Goal: Contribute content: Contribute content

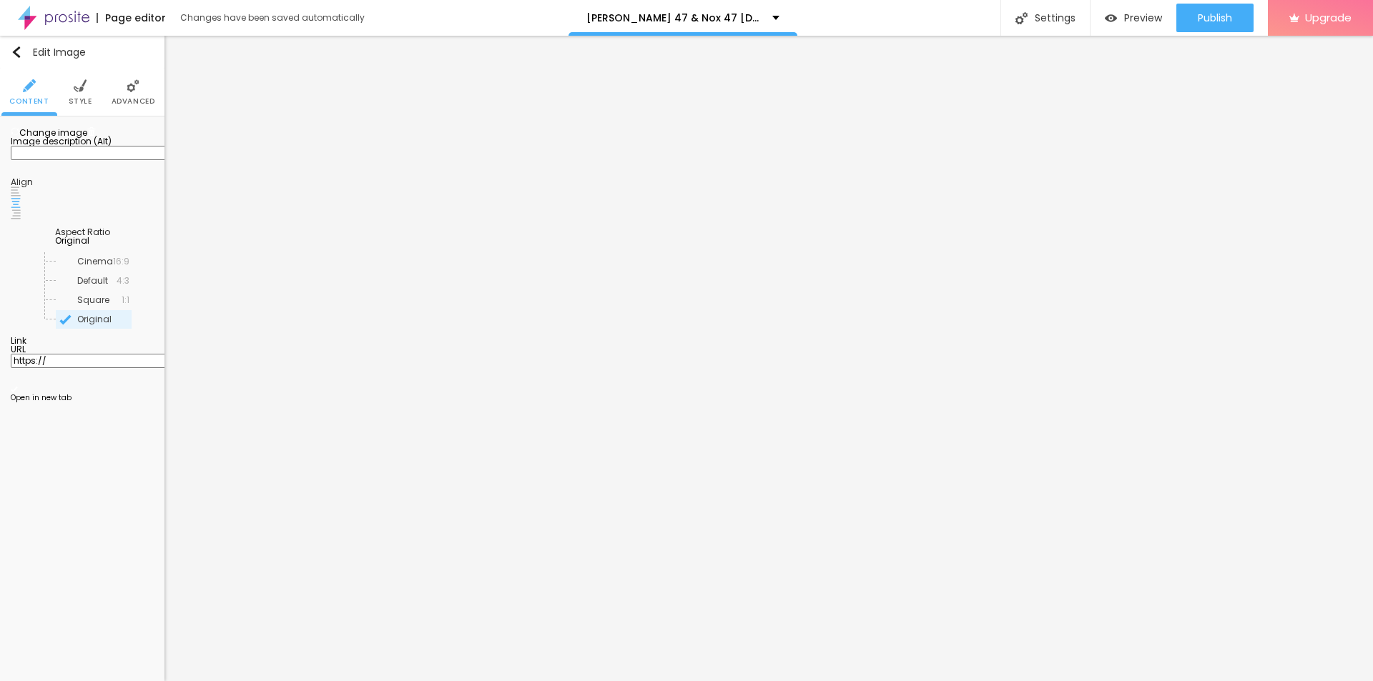
click at [96, 136] on img at bounding box center [91, 131] width 9 height 9
click at [69, 139] on span "Add image" at bounding box center [40, 133] width 59 height 12
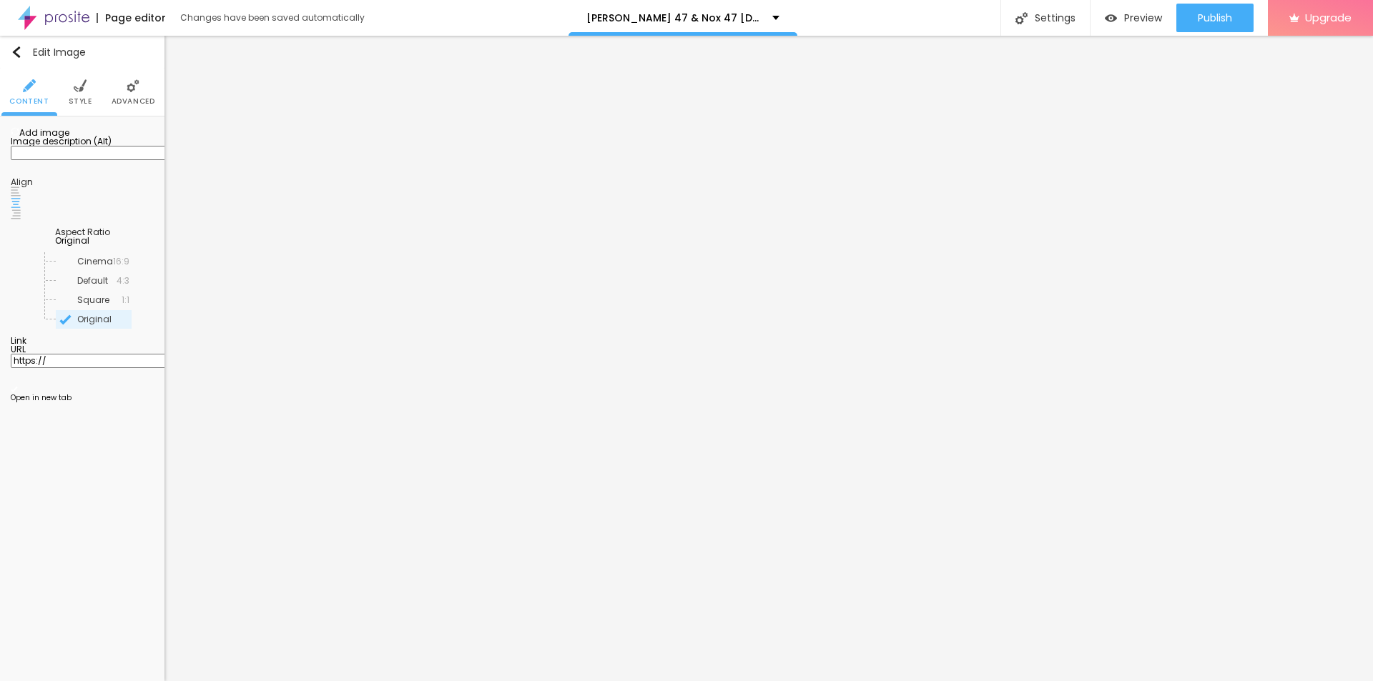
click at [75, 87] on img at bounding box center [80, 85] width 13 height 13
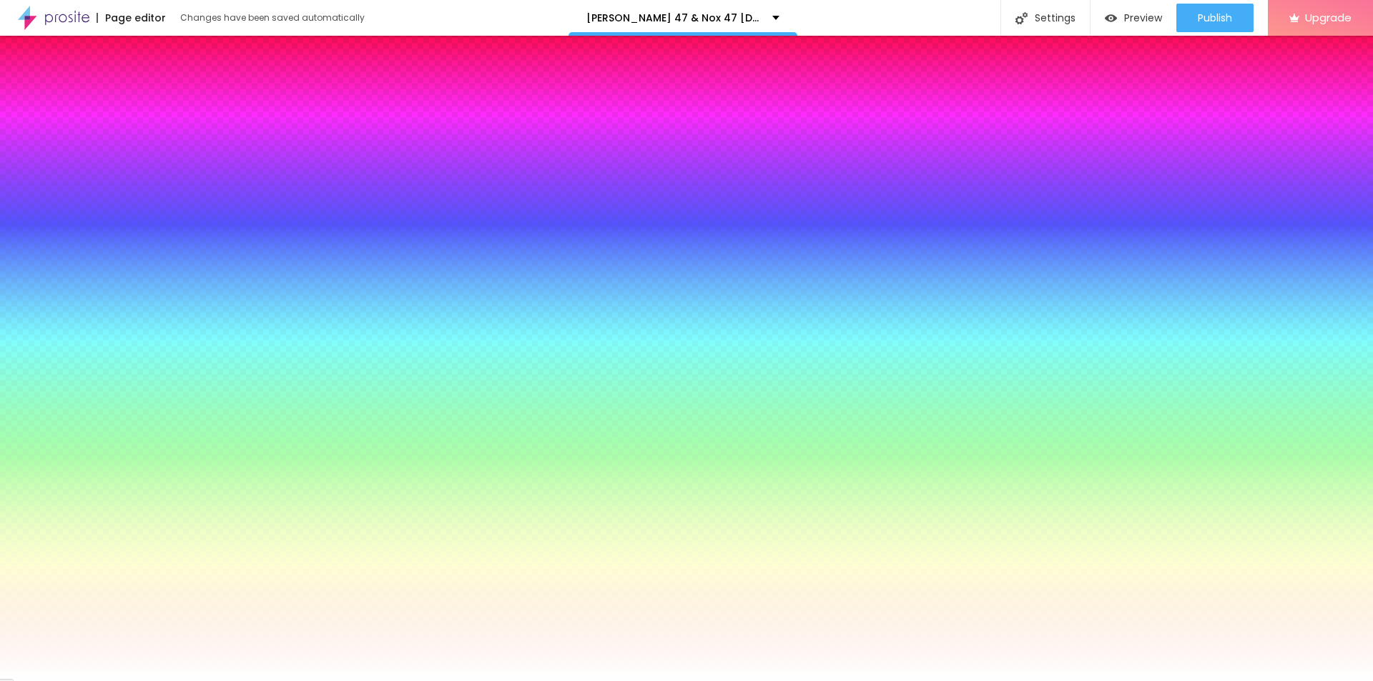
click at [87, 147] on span "Change image" at bounding box center [49, 141] width 76 height 12
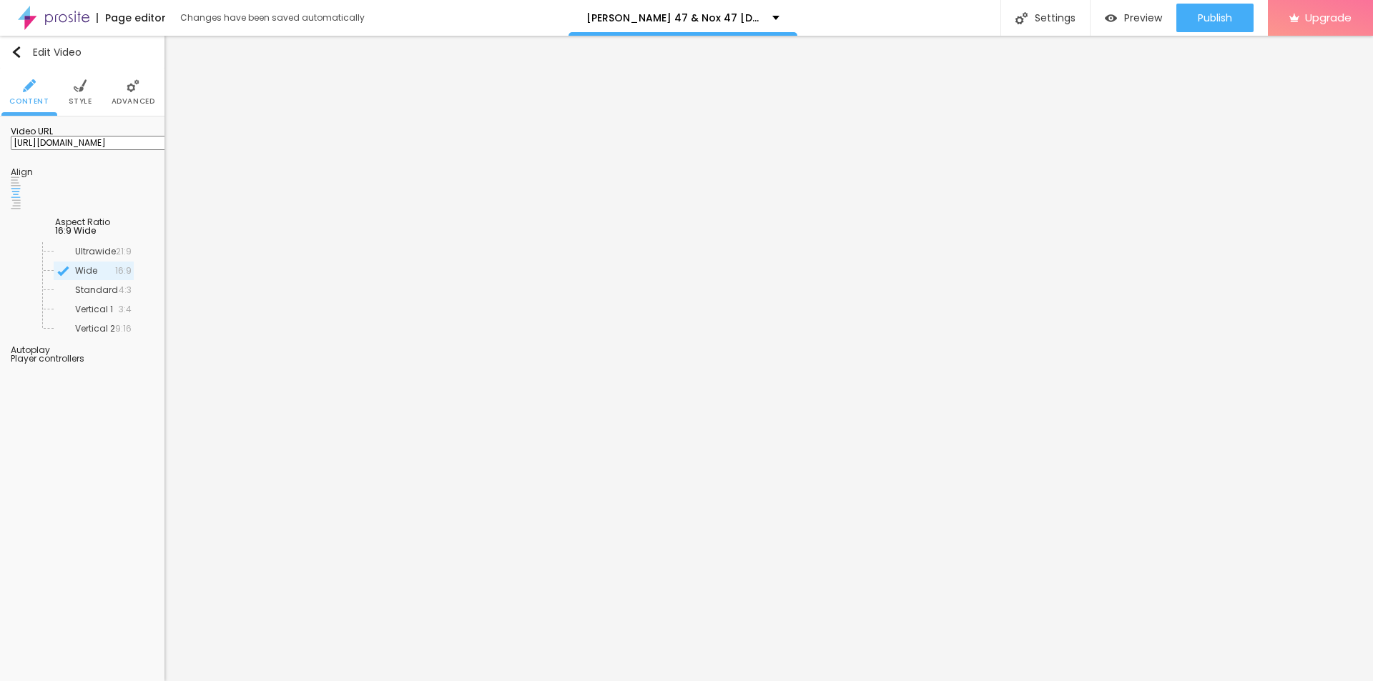
click at [91, 87] on ul "Content Style Advanced" at bounding box center [82, 93] width 164 height 48
click at [83, 93] on li "Style" at bounding box center [81, 92] width 24 height 47
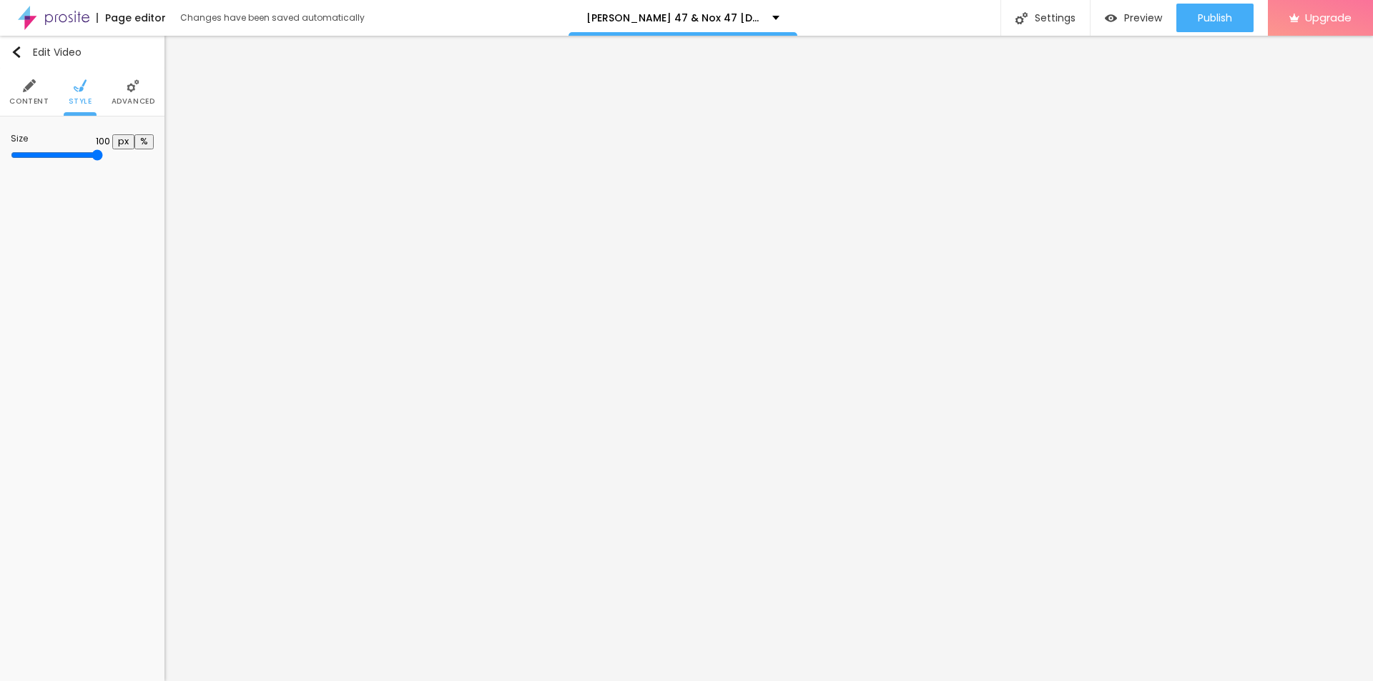
click at [27, 89] on img at bounding box center [29, 85] width 13 height 13
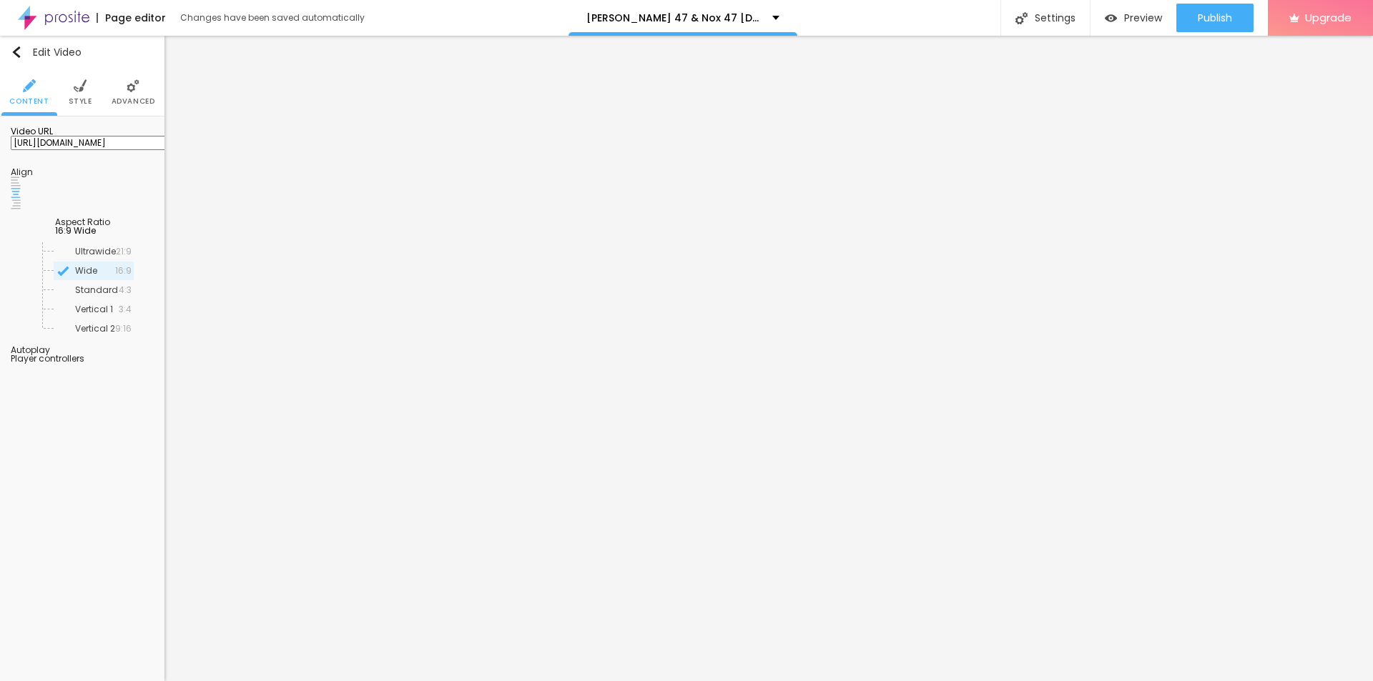
click at [116, 150] on input "[URL][DOMAIN_NAME]" at bounding box center [97, 143] width 172 height 14
click at [82, 150] on input "[URL][DOMAIN_NAME]" at bounding box center [97, 143] width 172 height 14
paste input "[DOMAIN_NAME][URL]"
type input "[URL][DOMAIN_NAME]"
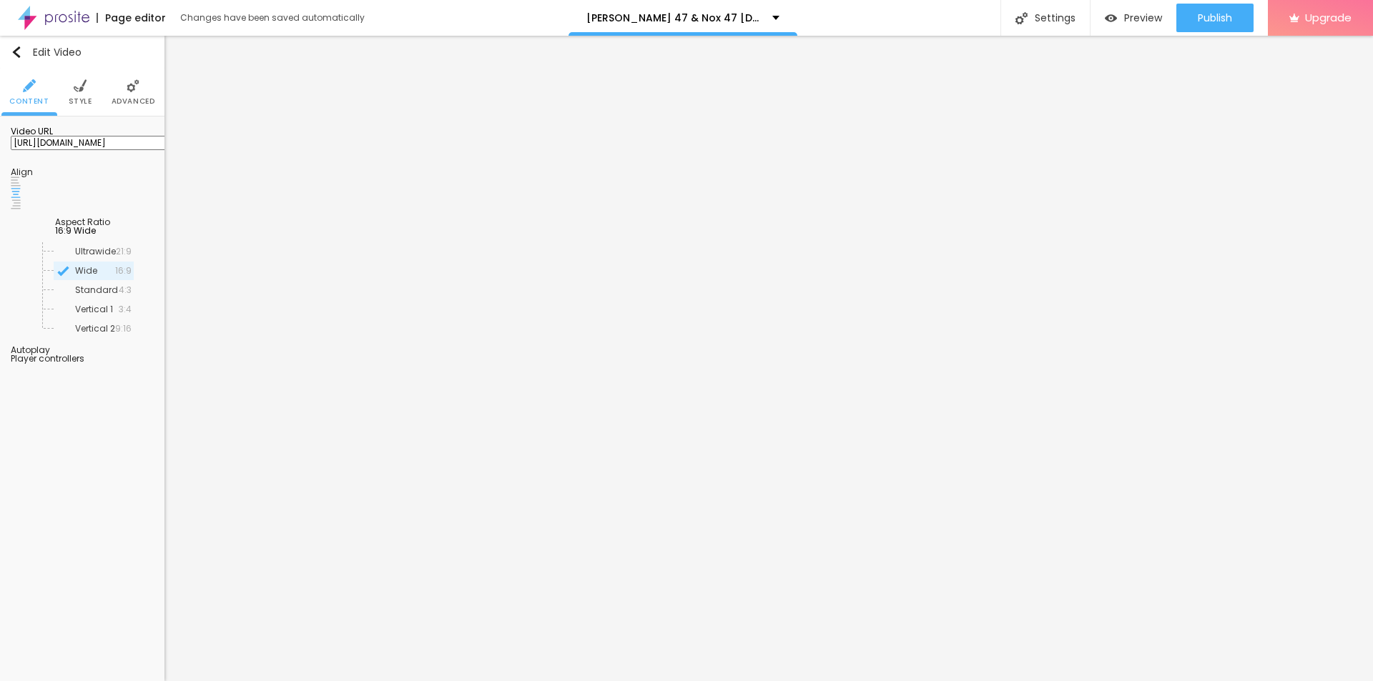
scroll to position [0, 0]
click at [61, 150] on input "[URL][DOMAIN_NAME]" at bounding box center [97, 143] width 172 height 14
click at [65, 150] on input "text" at bounding box center [97, 143] width 172 height 14
paste input "[URL][DOMAIN_NAME][DEMOGRAPHIC_DATA][MEDICAL_DATA]"
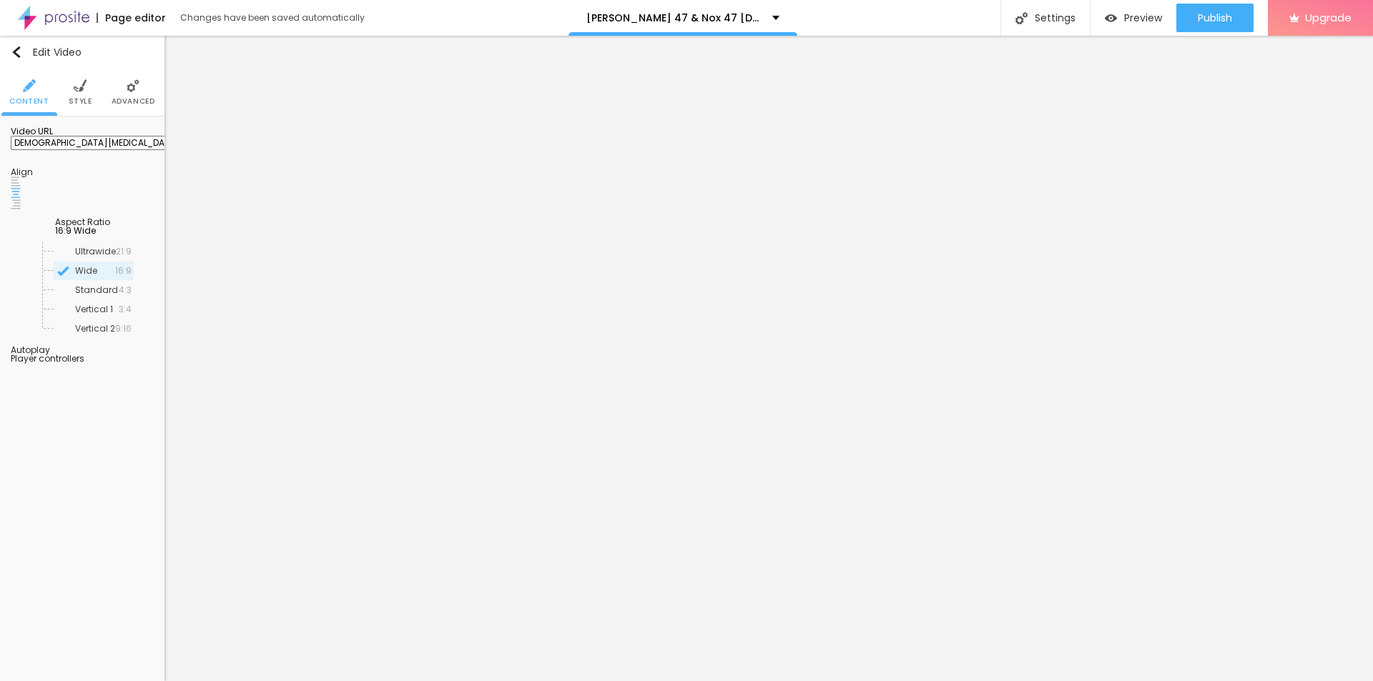
type input "[URL][DOMAIN_NAME][DEMOGRAPHIC_DATA][MEDICAL_DATA]"
click at [139, 355] on div at bounding box center [82, 355] width 143 height 0
click at [137, 363] on div at bounding box center [82, 363] width 143 height 0
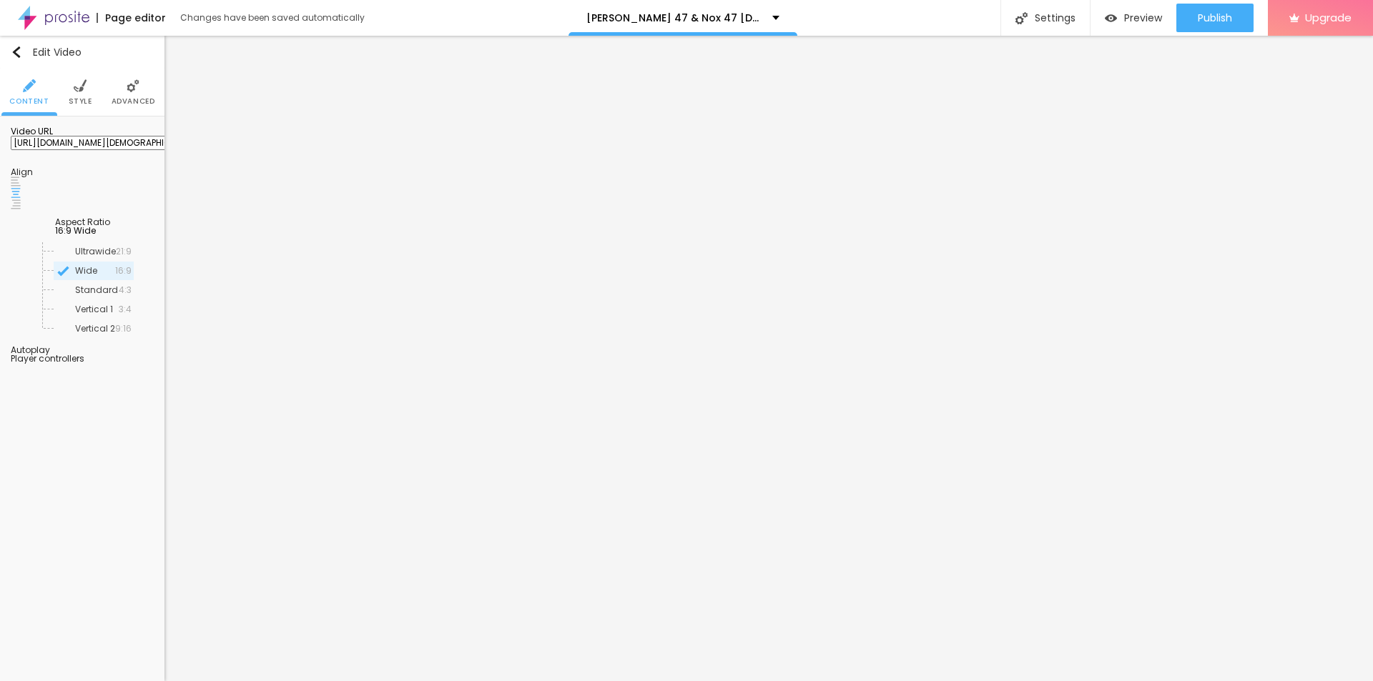
click at [137, 363] on div at bounding box center [82, 363] width 143 height 0
click at [21, 187] on img at bounding box center [16, 182] width 10 height 10
click at [21, 197] on img at bounding box center [16, 193] width 10 height 10
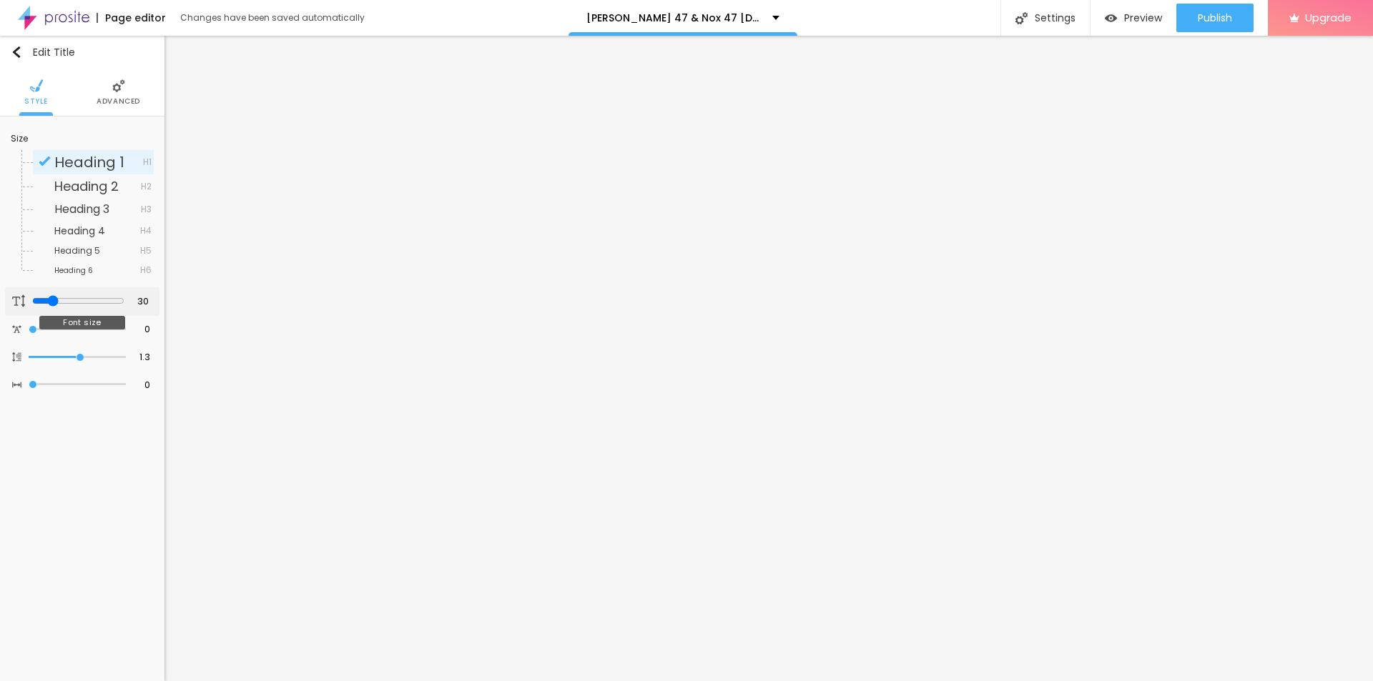
type input "36"
type input "49"
type input "58"
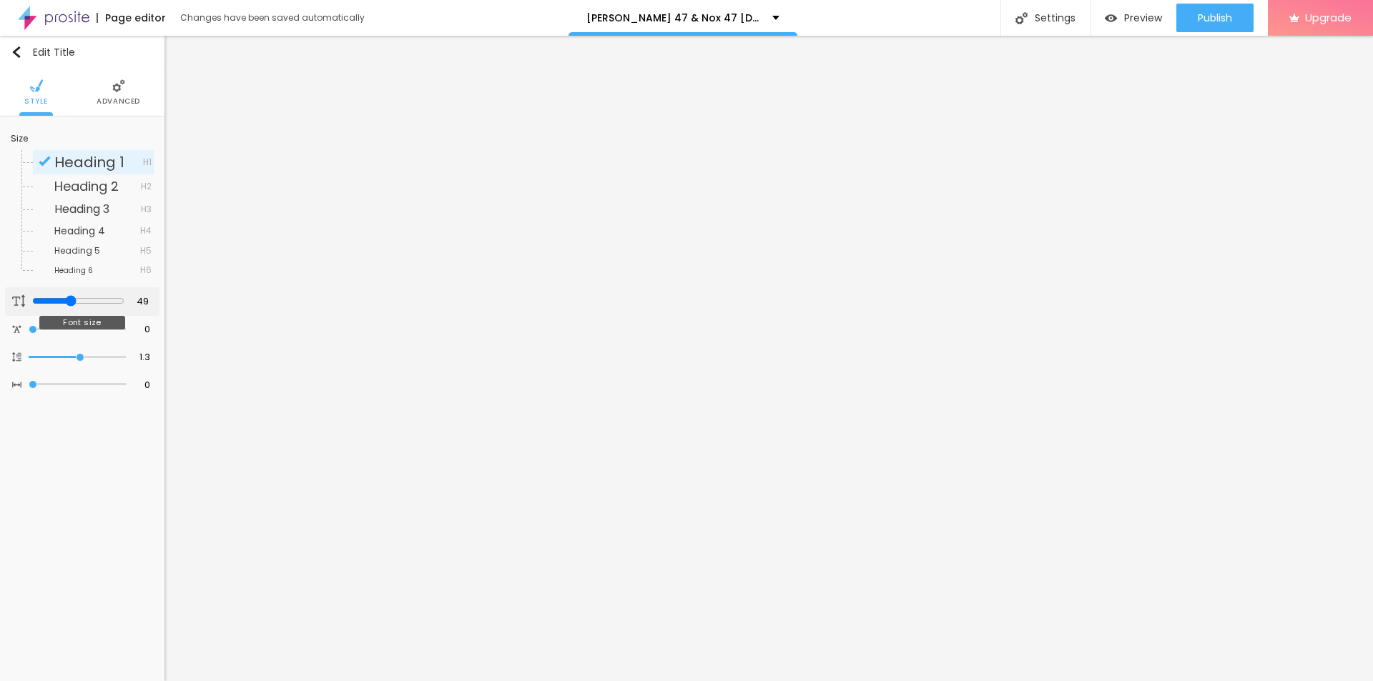
type input "58"
type input "59"
type input "57"
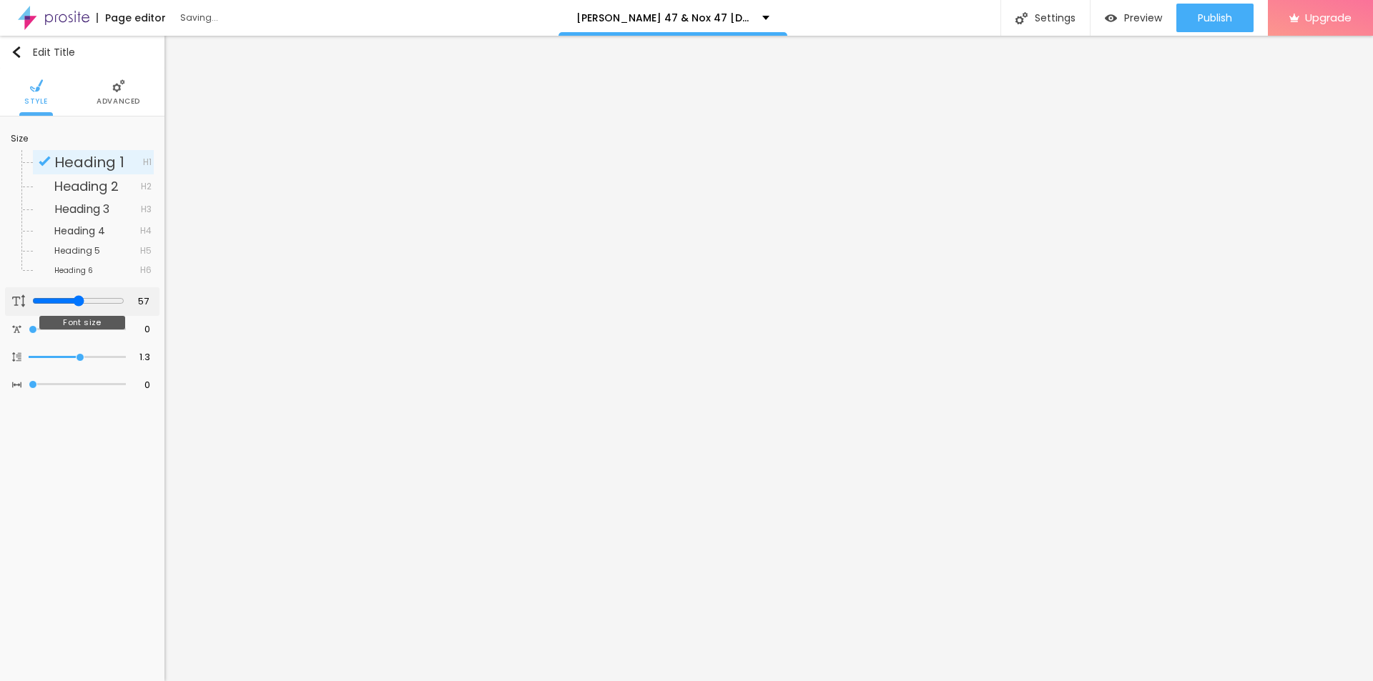
type input "51"
type input "50"
type input "49"
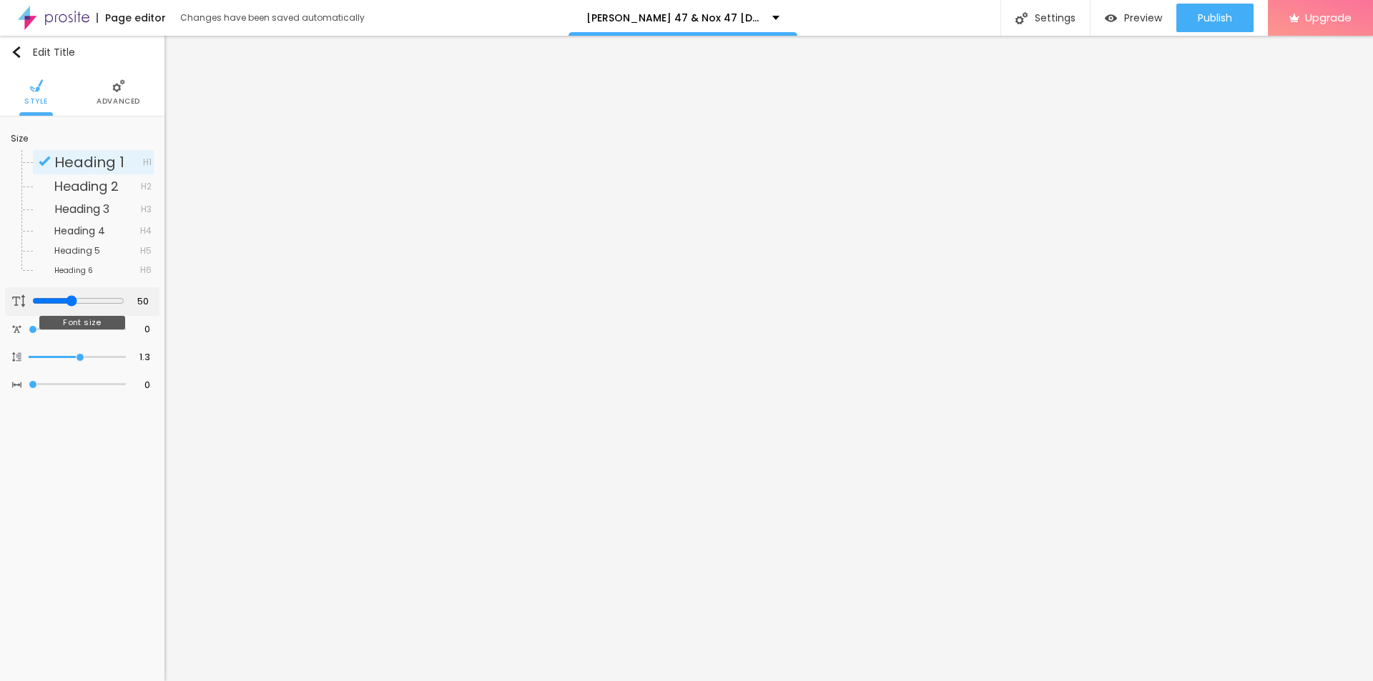
type input "49"
type input "48"
type input "43"
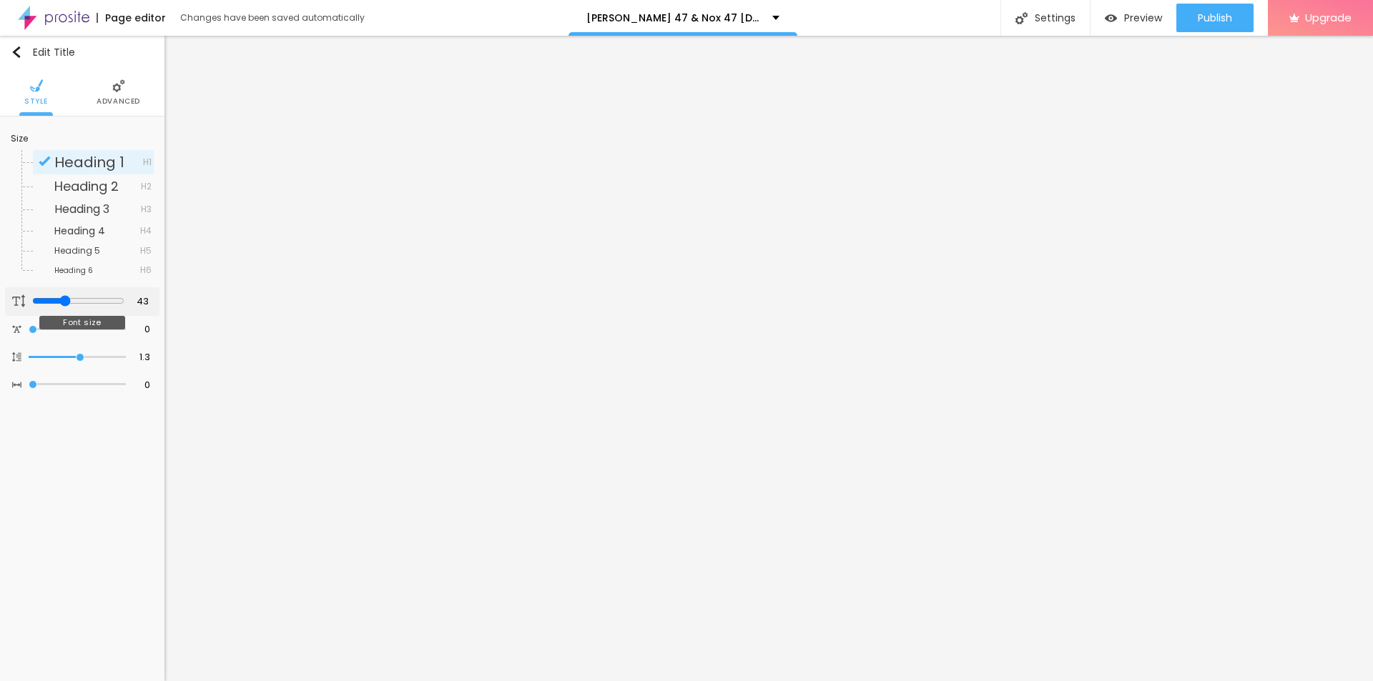
type input "41"
type input "39"
type input "37"
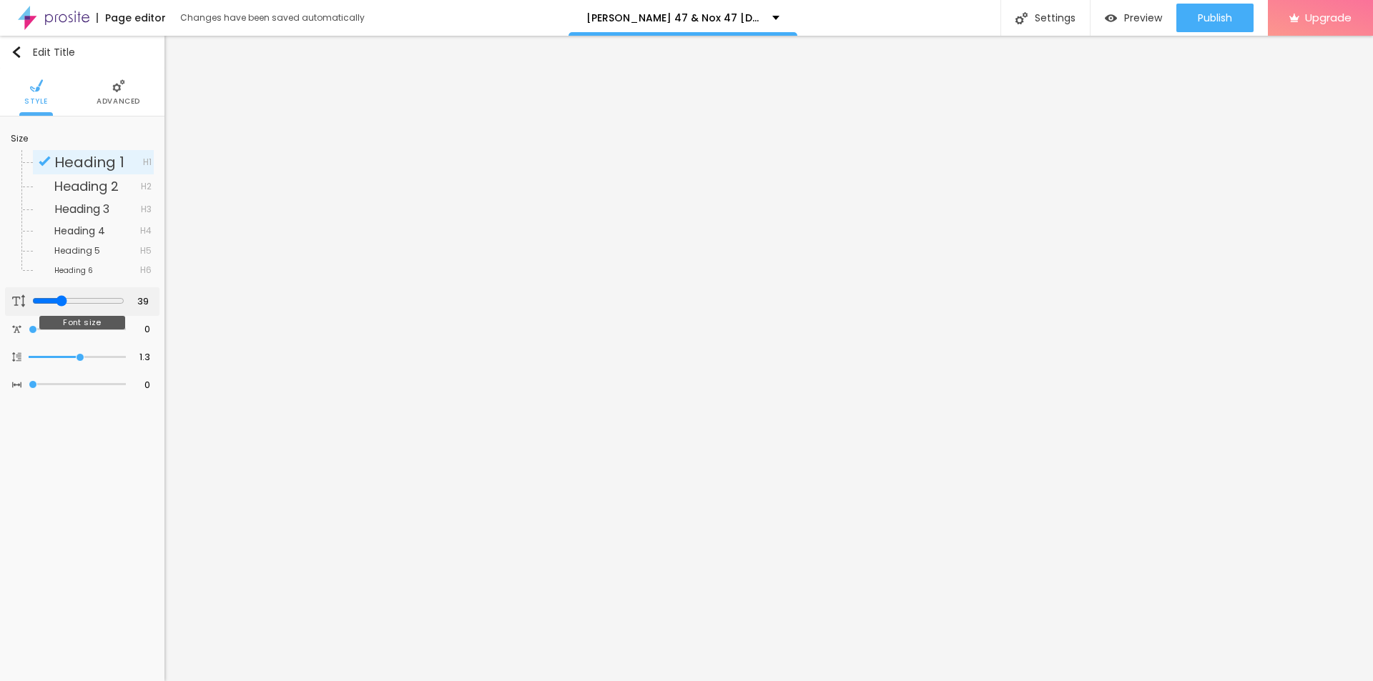
type input "37"
type input "36"
type input "38"
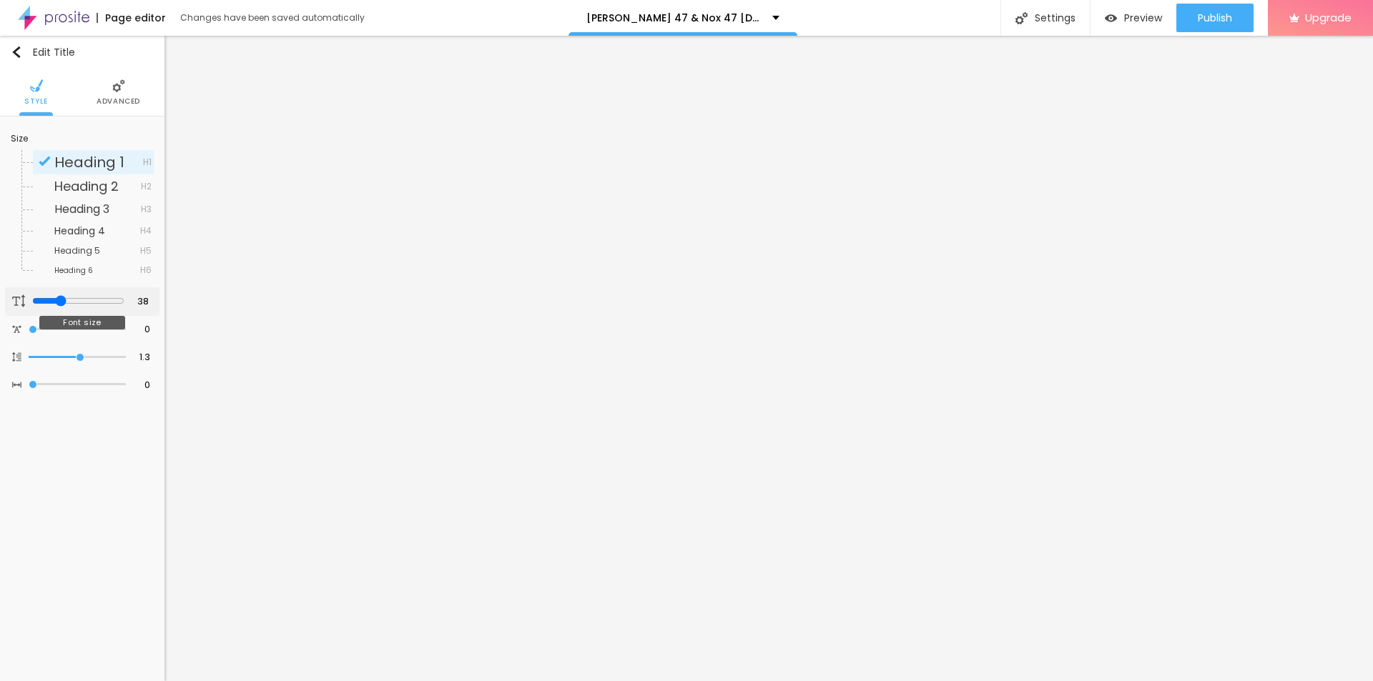
type input "38"
click at [58, 300] on input "range" at bounding box center [78, 300] width 92 height 11
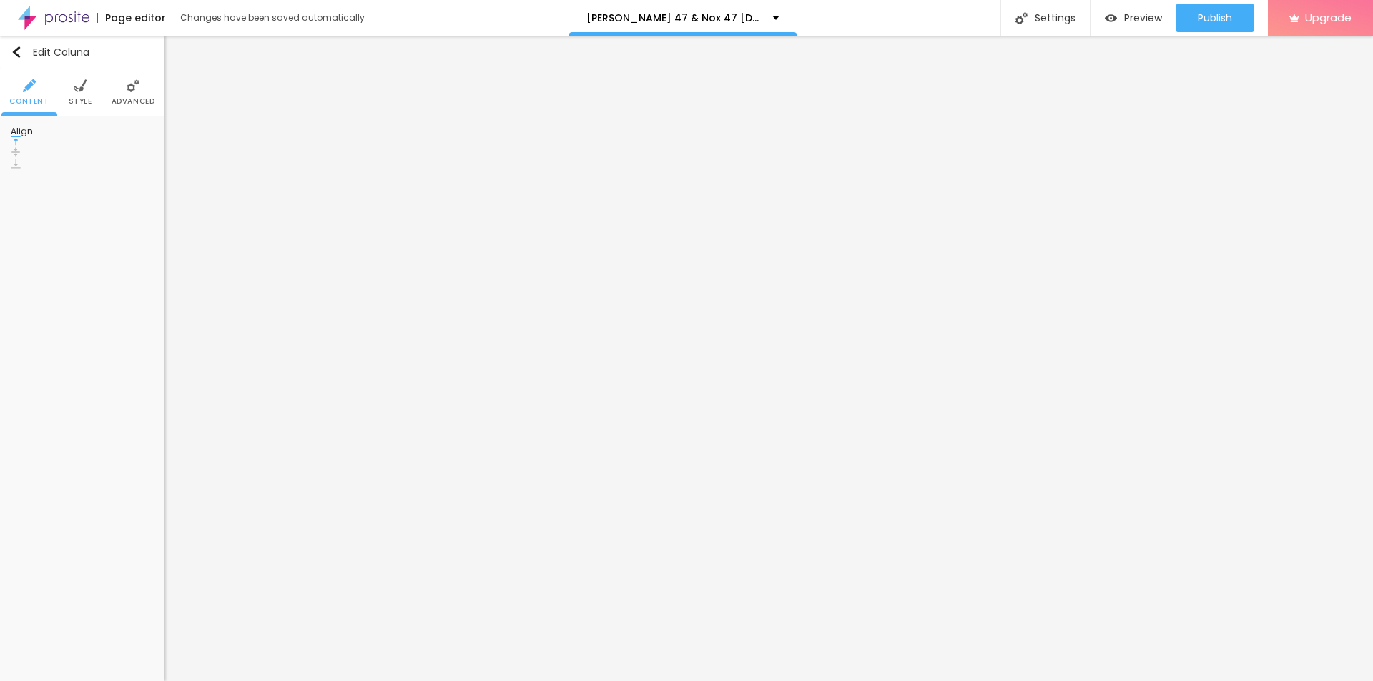
click at [84, 82] on img at bounding box center [80, 85] width 13 height 13
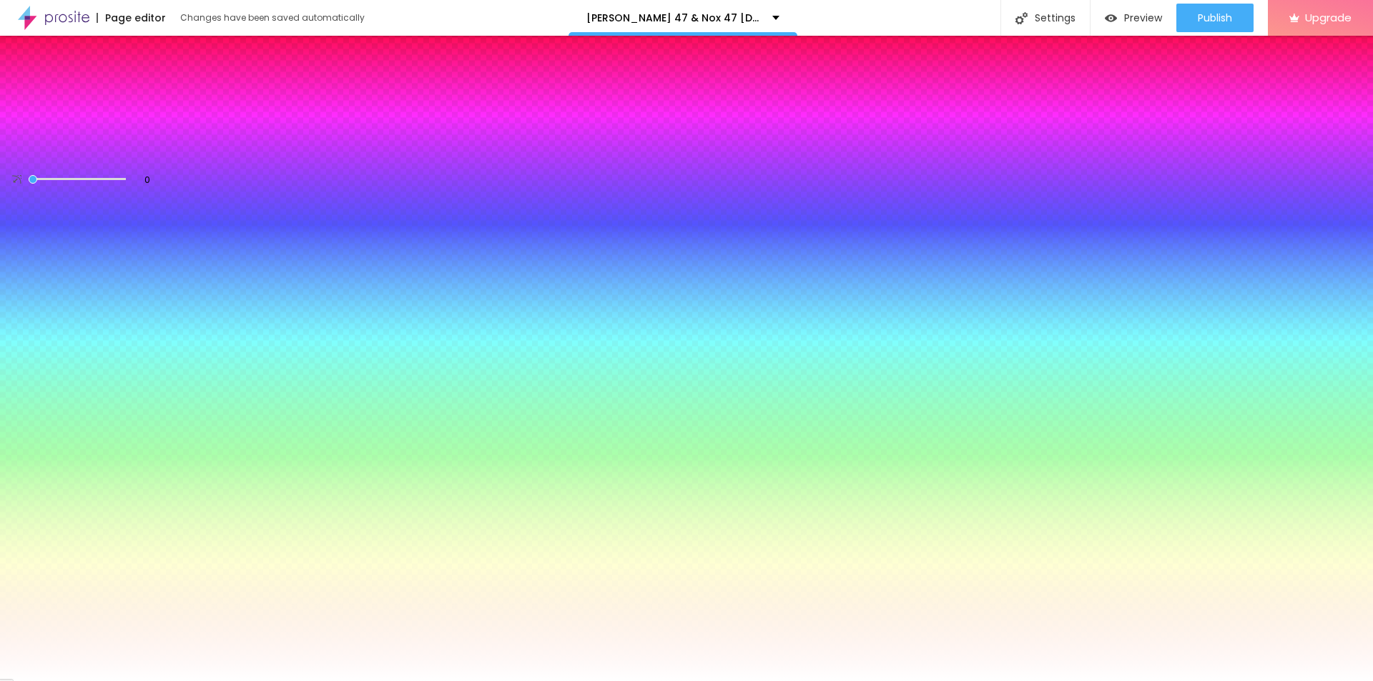
click at [39, 87] on li "Content" at bounding box center [28, 92] width 39 height 47
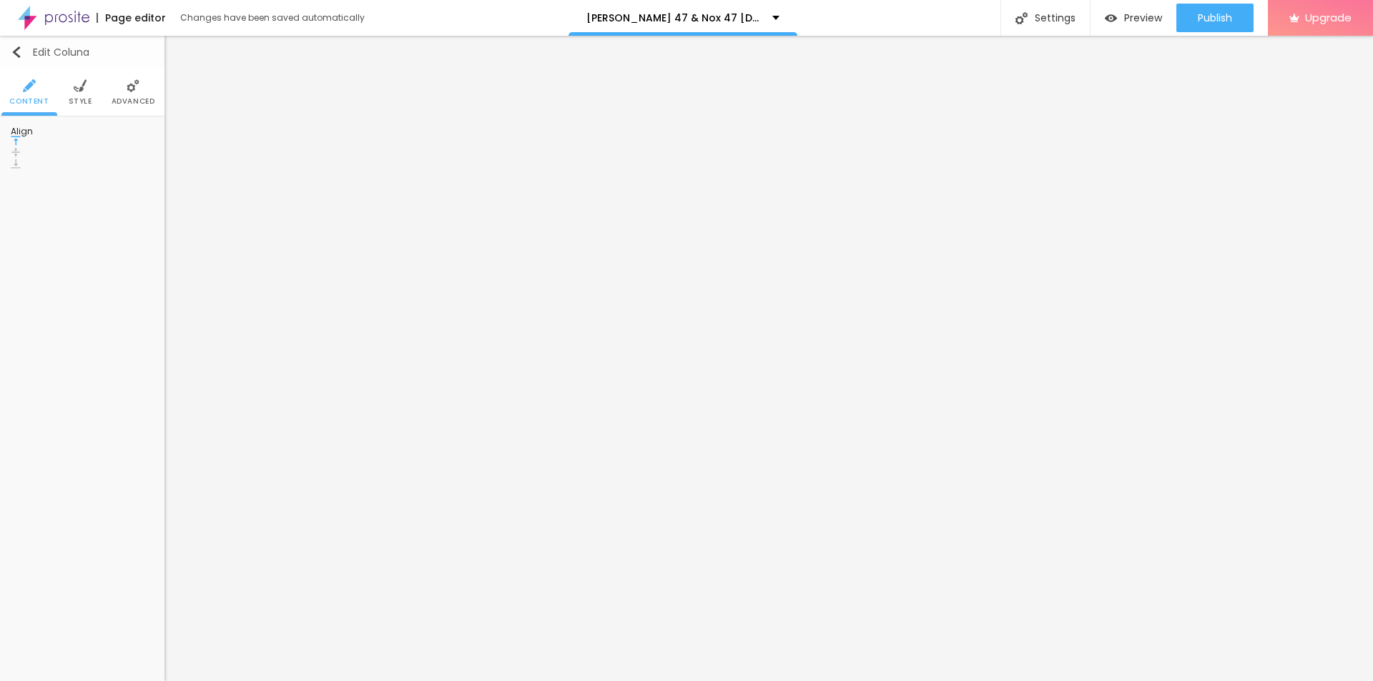
click at [13, 63] on button "Edit Coluna" at bounding box center [82, 52] width 164 height 33
click at [69, 139] on span "Add image" at bounding box center [40, 133] width 59 height 12
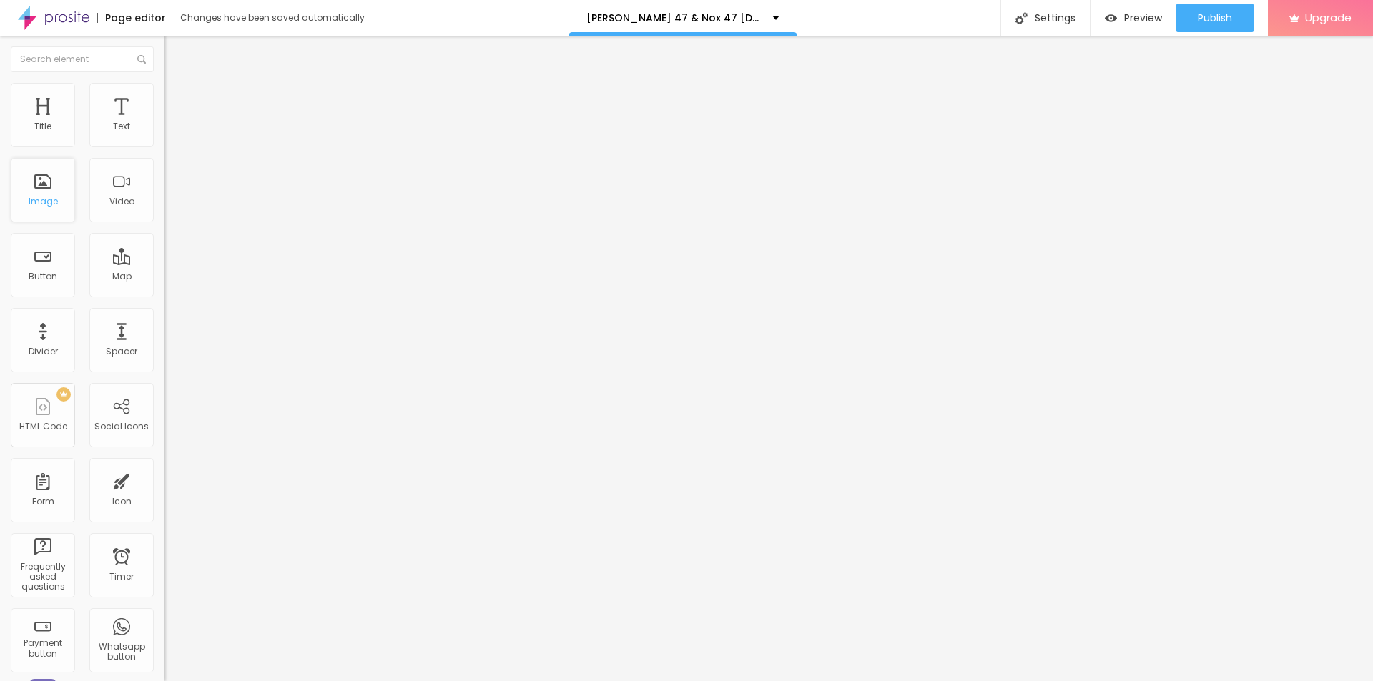
click at [41, 197] on div "Image" at bounding box center [43, 202] width 29 height 10
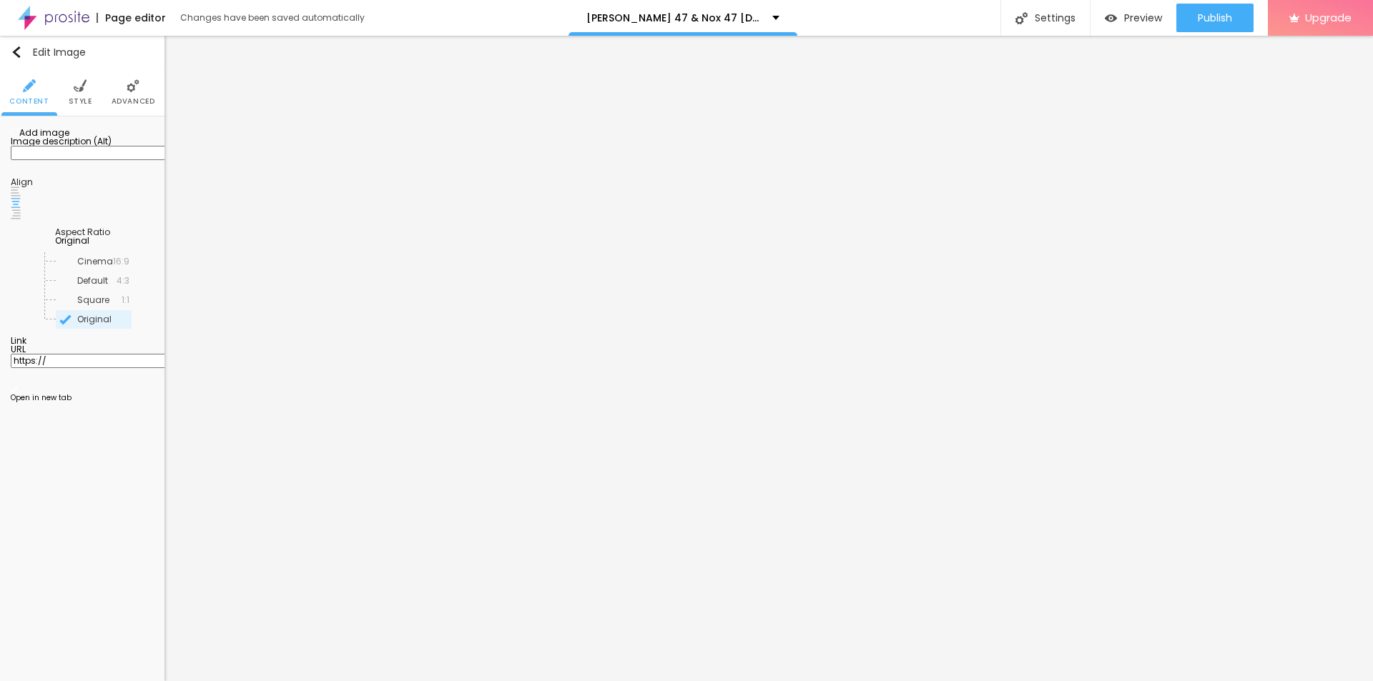
click at [64, 139] on span "Add image" at bounding box center [40, 133] width 59 height 12
click at [69, 139] on span "Add image" at bounding box center [40, 133] width 59 height 12
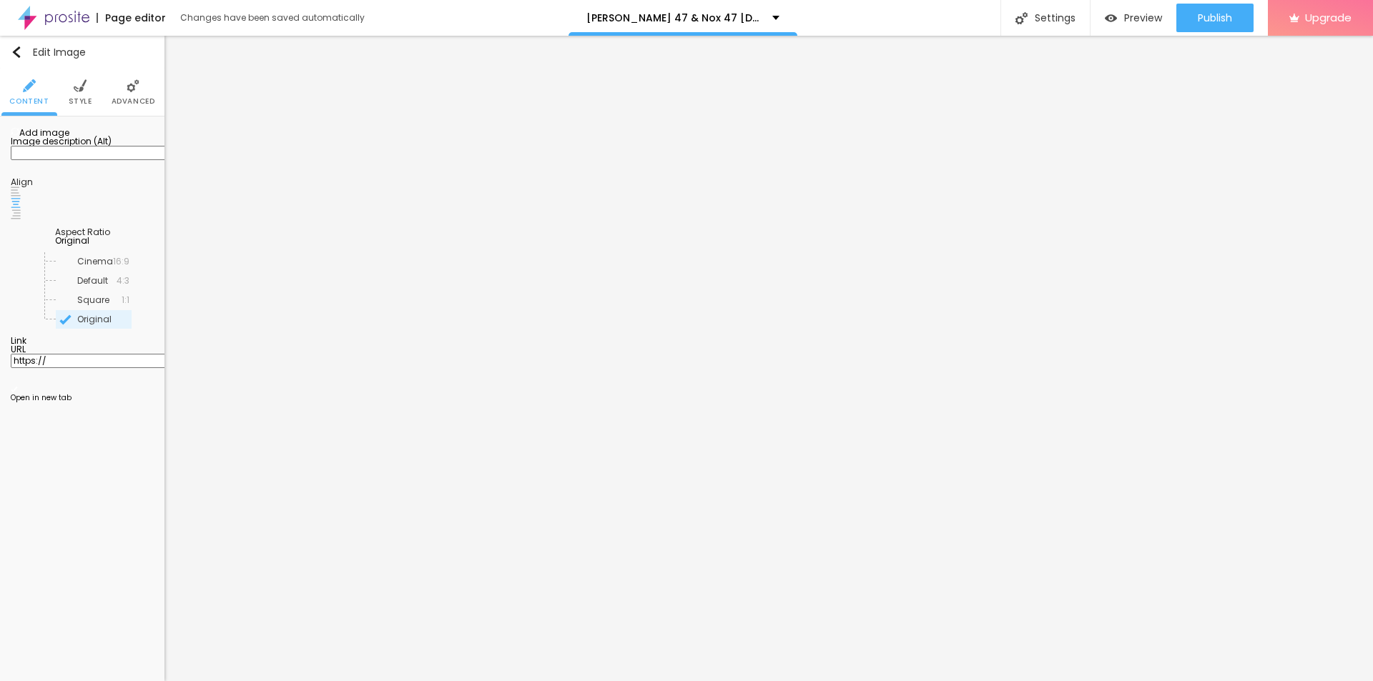
click at [68, 139] on span "Add image" at bounding box center [40, 133] width 59 height 12
click at [81, 160] on input "text" at bounding box center [97, 153] width 172 height 14
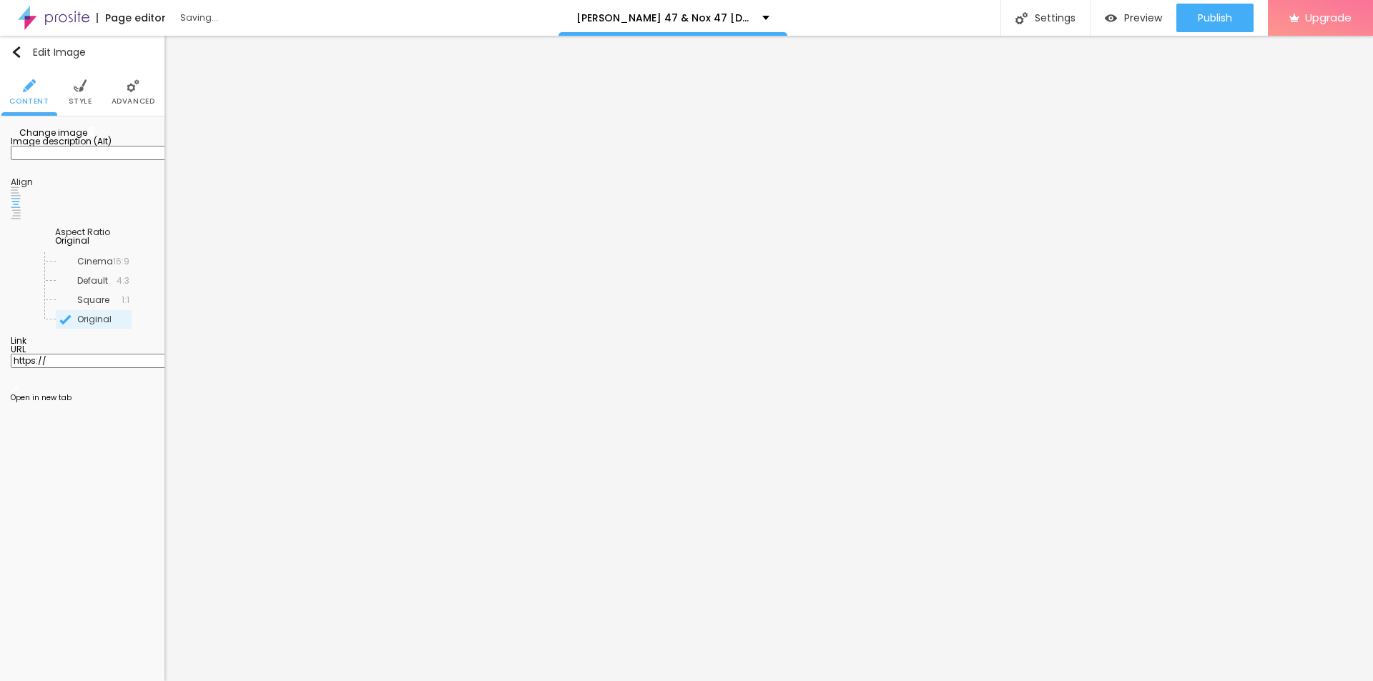
paste input "Nox 47 [DEMOGRAPHIC_DATA][MEDICAL_DATA]"
type input "Nox 47 [DEMOGRAPHIC_DATA][MEDICAL_DATA]"
click at [112, 368] on input "https://" at bounding box center [97, 361] width 172 height 14
paste input "[DOMAIN_NAME][URL][DEMOGRAPHIC_DATA][MEDICAL_DATA]"
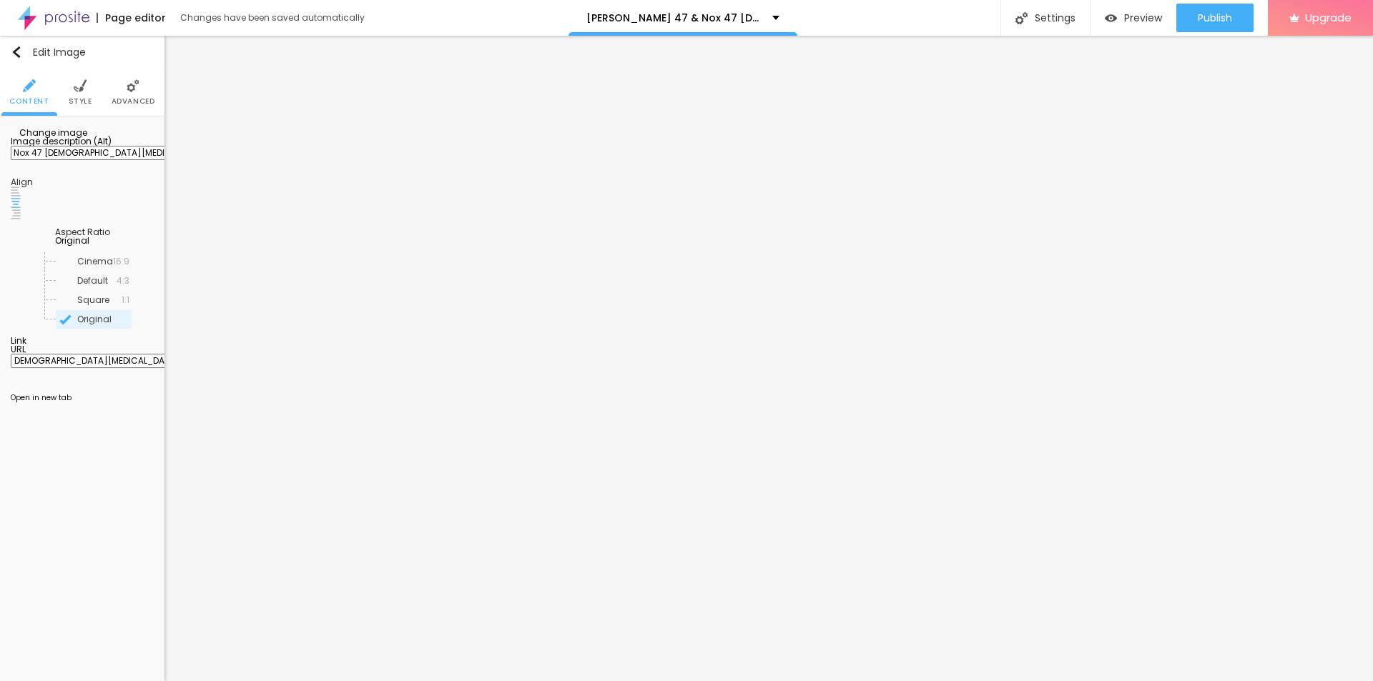
type input "[URL][DOMAIN_NAME][DEMOGRAPHIC_DATA][MEDICAL_DATA]"
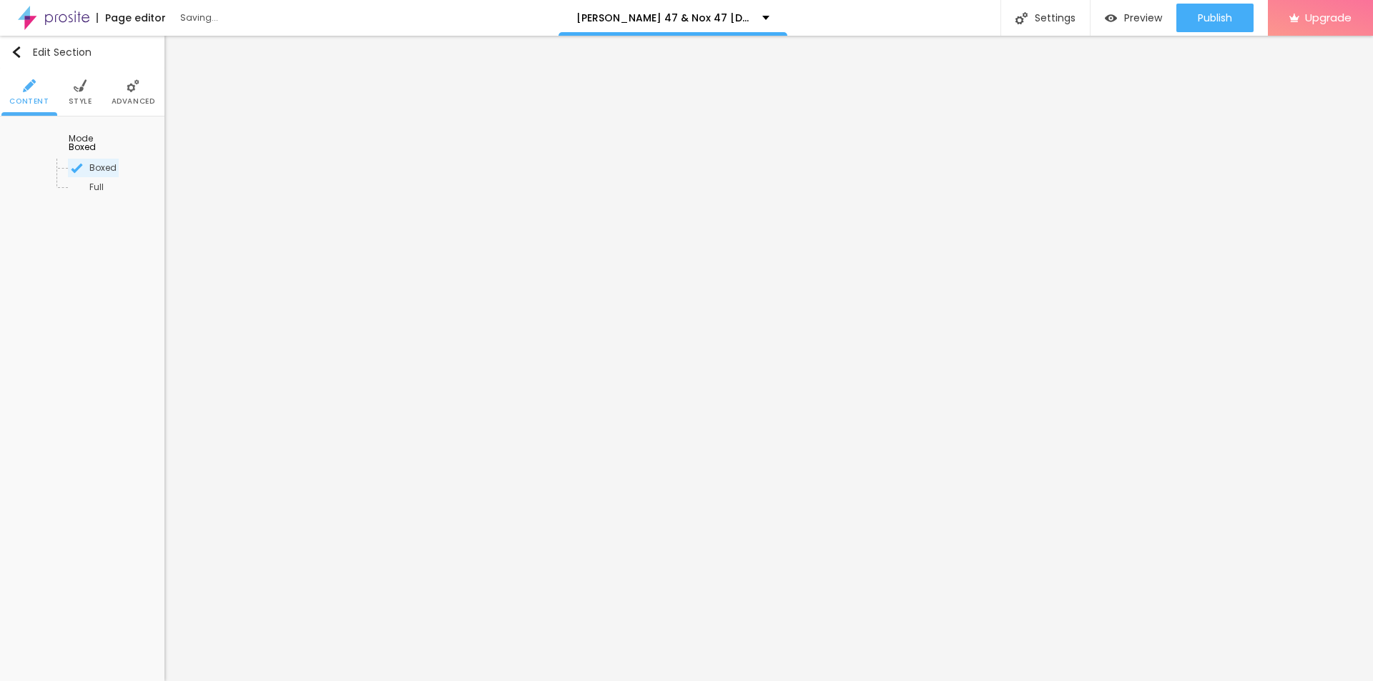
click at [81, 85] on img at bounding box center [80, 85] width 13 height 13
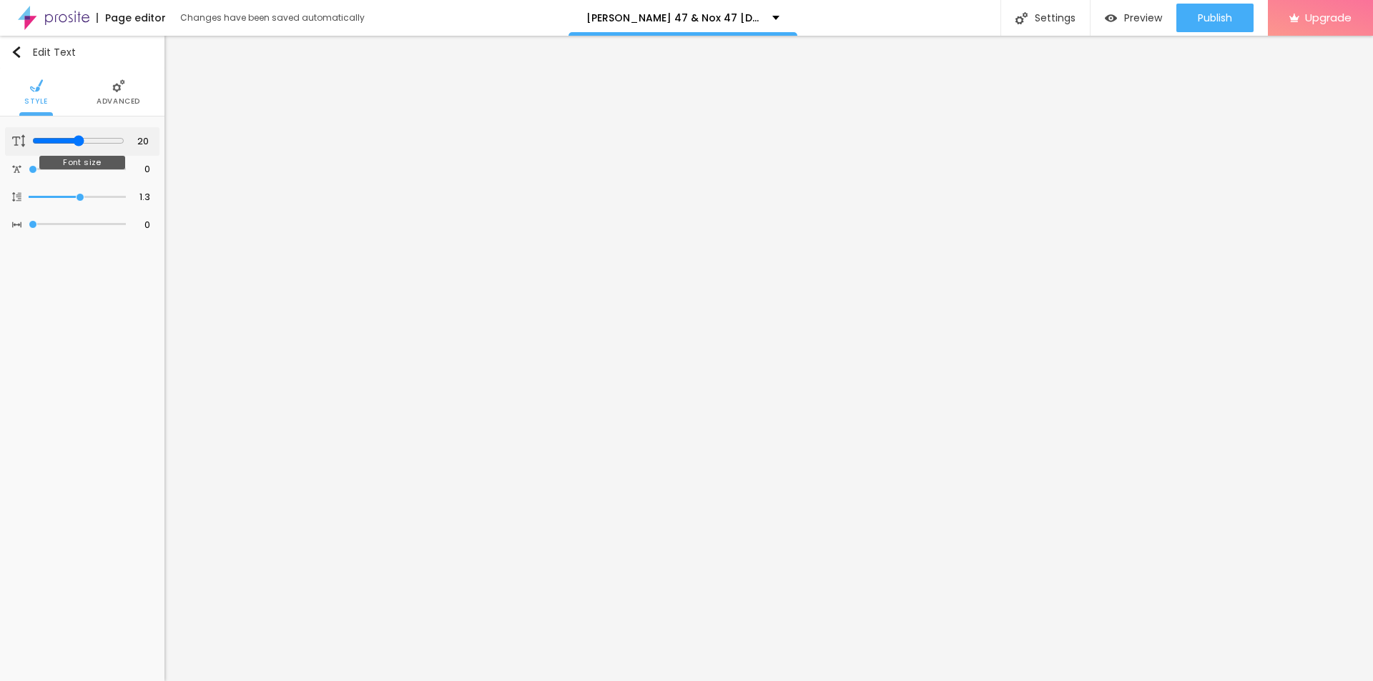
type input "20"
type input "21"
type input "22"
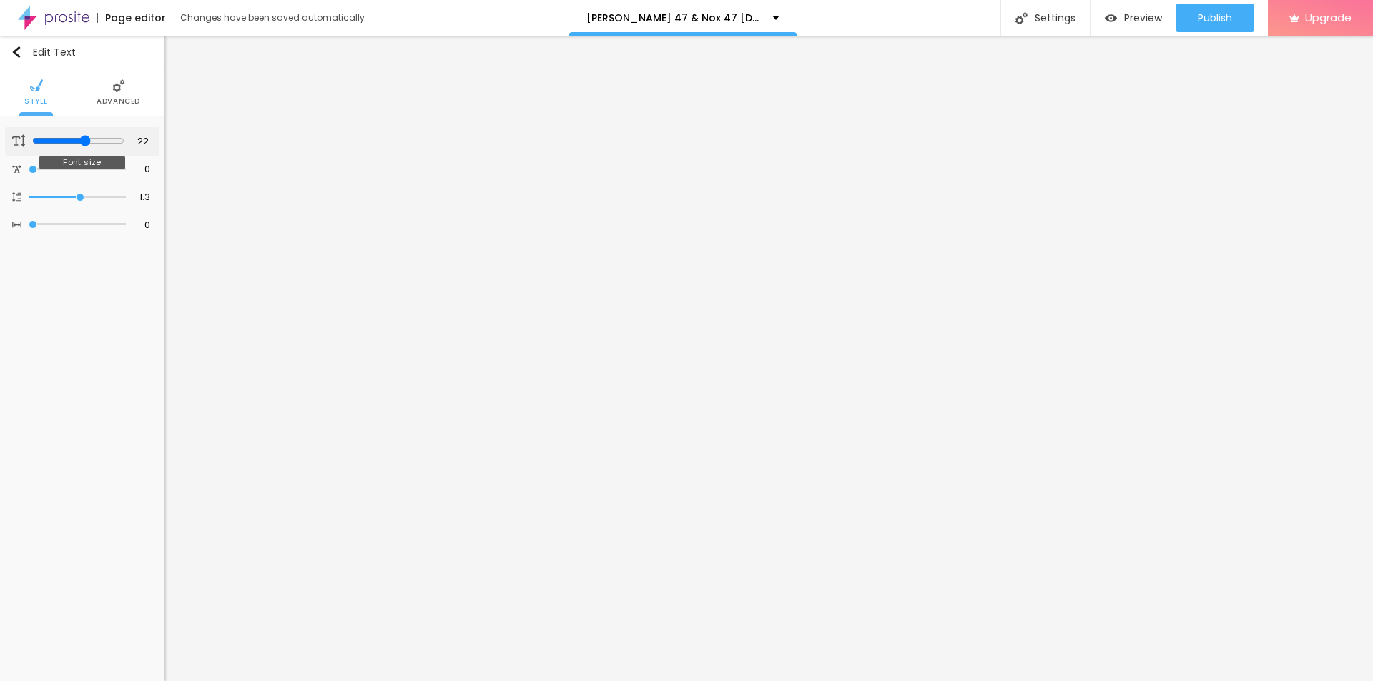
type input "24"
type input "25"
type input "26"
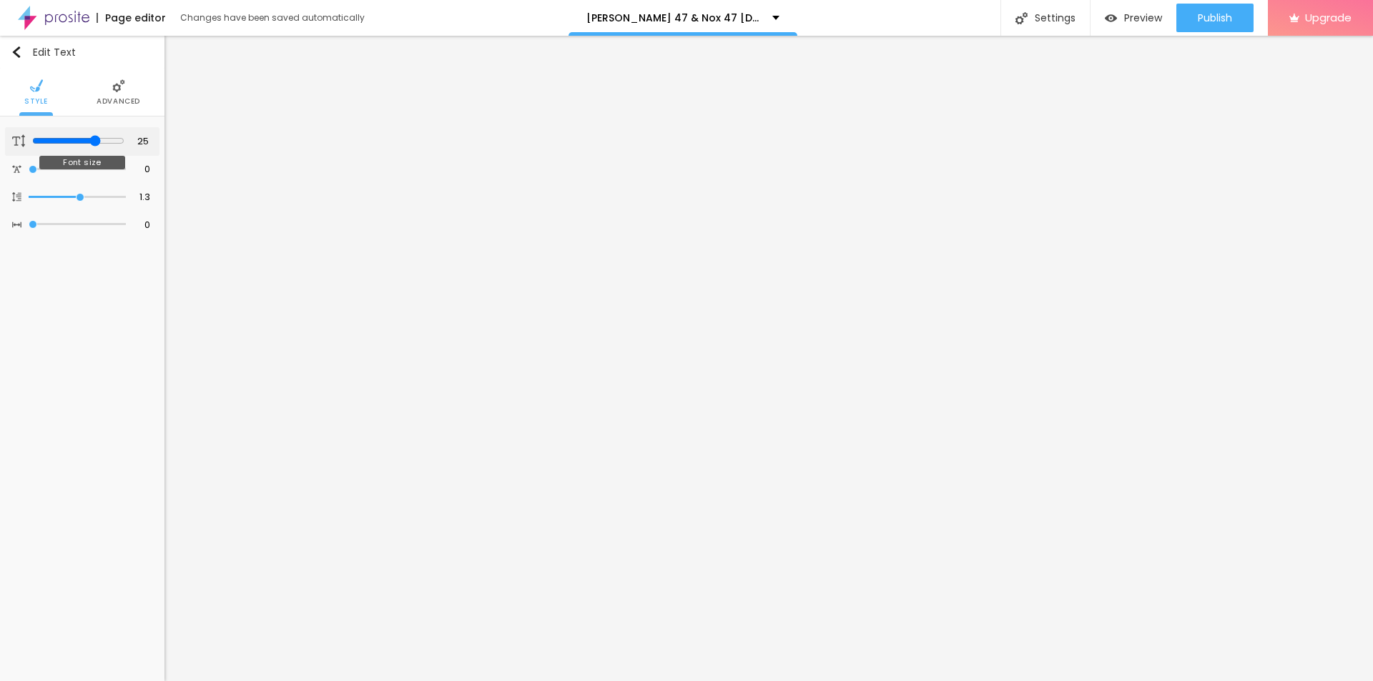
type input "26"
type input "27"
type input "28"
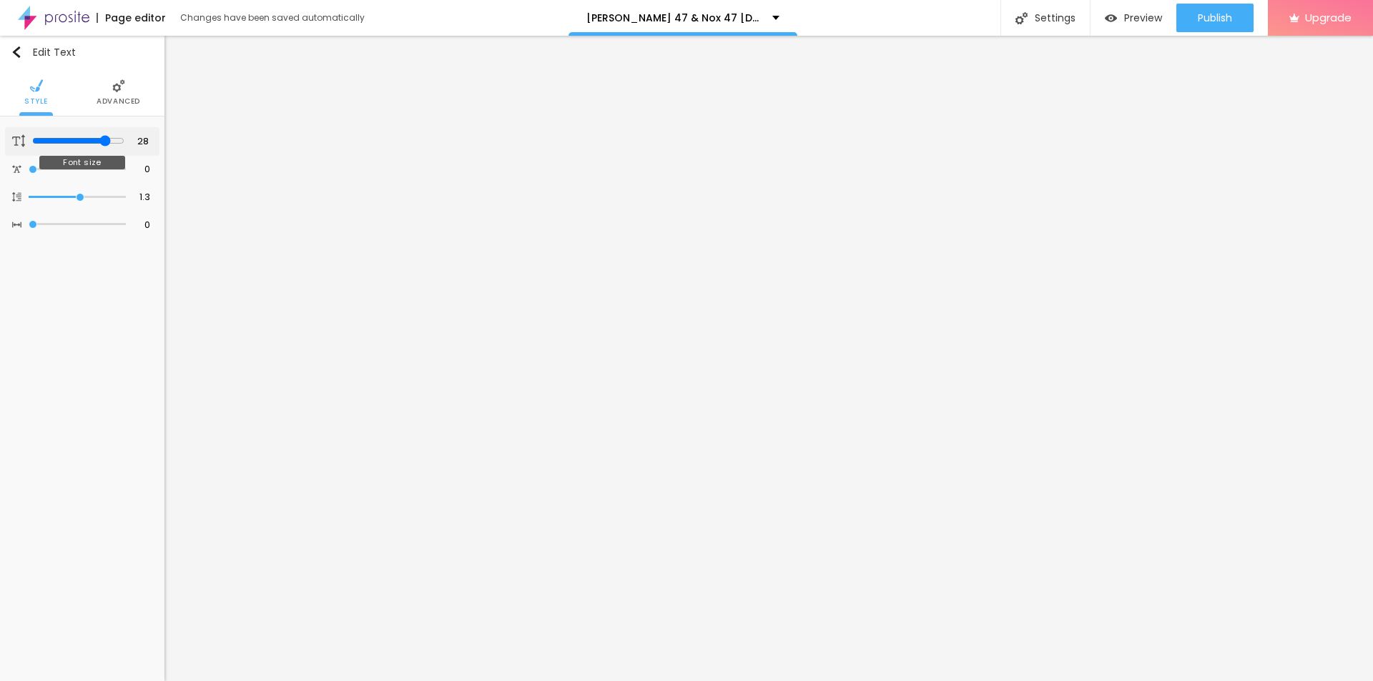
type input "29"
type input "28"
type input "27"
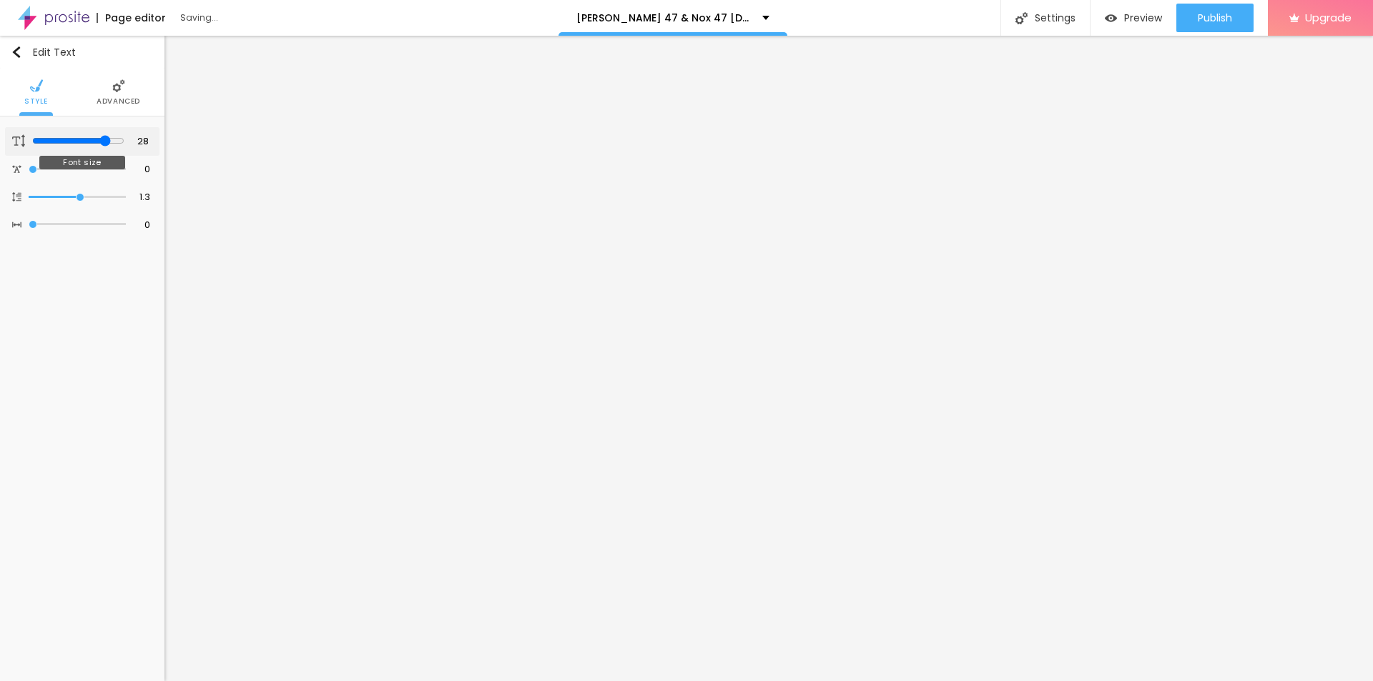
type input "27"
type input "26"
drag, startPoint x: 73, startPoint y: 138, endPoint x: 97, endPoint y: 136, distance: 24.4
type input "26"
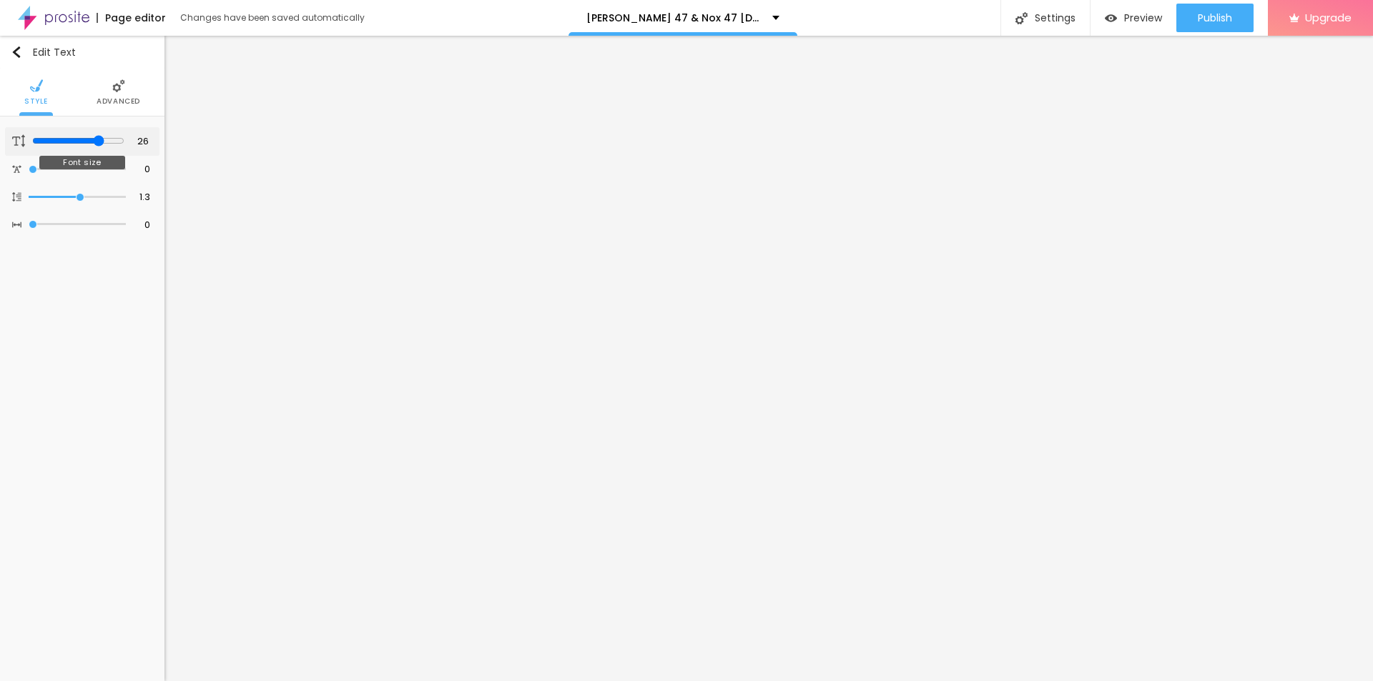
click at [97, 136] on input "range" at bounding box center [78, 140] width 92 height 11
click at [110, 89] on li "Advanced" at bounding box center [119, 92] width 44 height 47
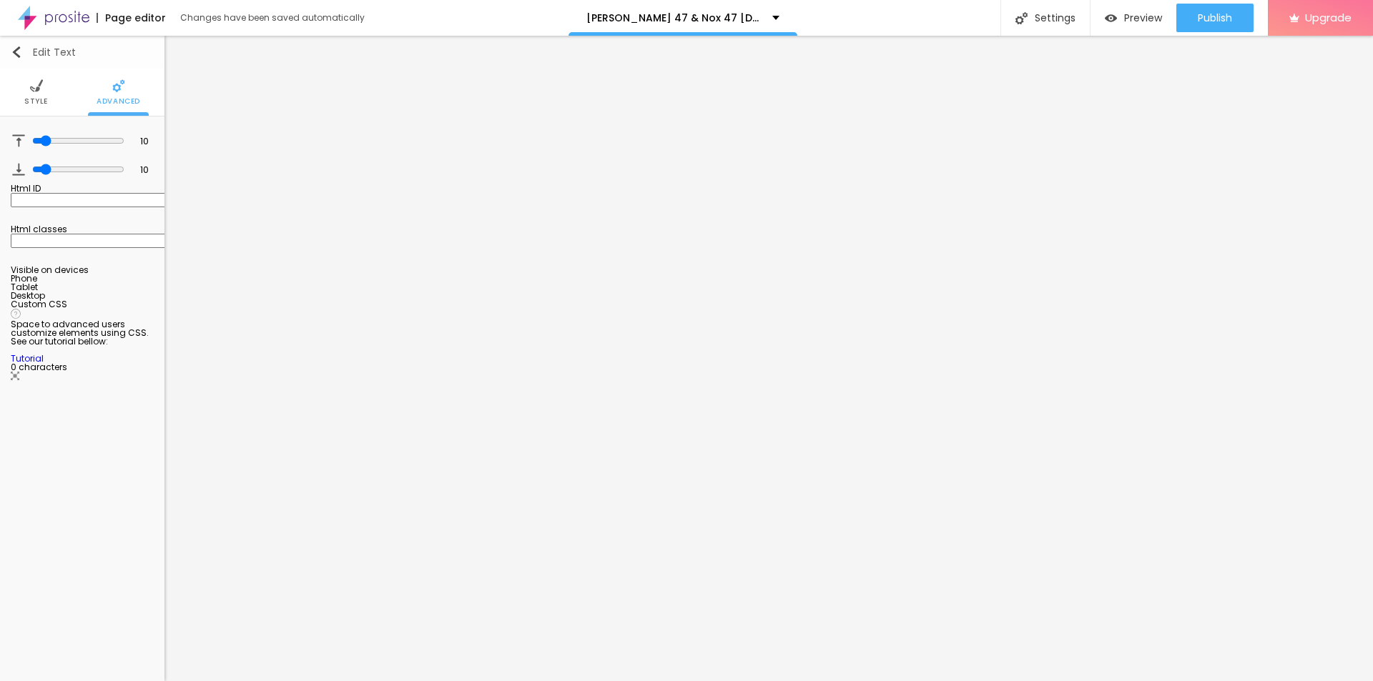
click at [14, 52] on img "button" at bounding box center [16, 51] width 11 height 11
click at [20, 50] on img "button" at bounding box center [16, 51] width 11 height 11
click at [47, 50] on div "Edit Text" at bounding box center [43, 51] width 65 height 11
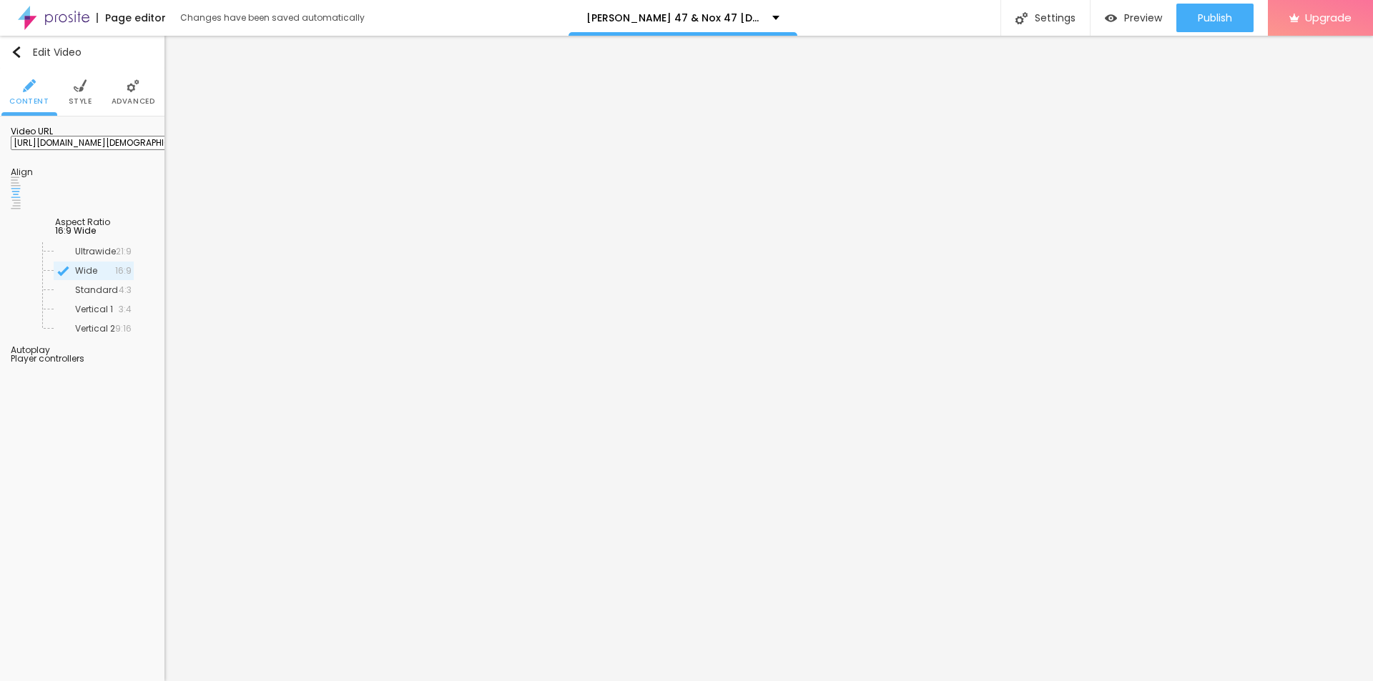
click at [112, 150] on input "[URL][DOMAIN_NAME][DEMOGRAPHIC_DATA][MEDICAL_DATA]" at bounding box center [97, 143] width 172 height 14
paste input "[DOMAIN_NAME][URL]"
type input "[URL][DOMAIN_NAME]"
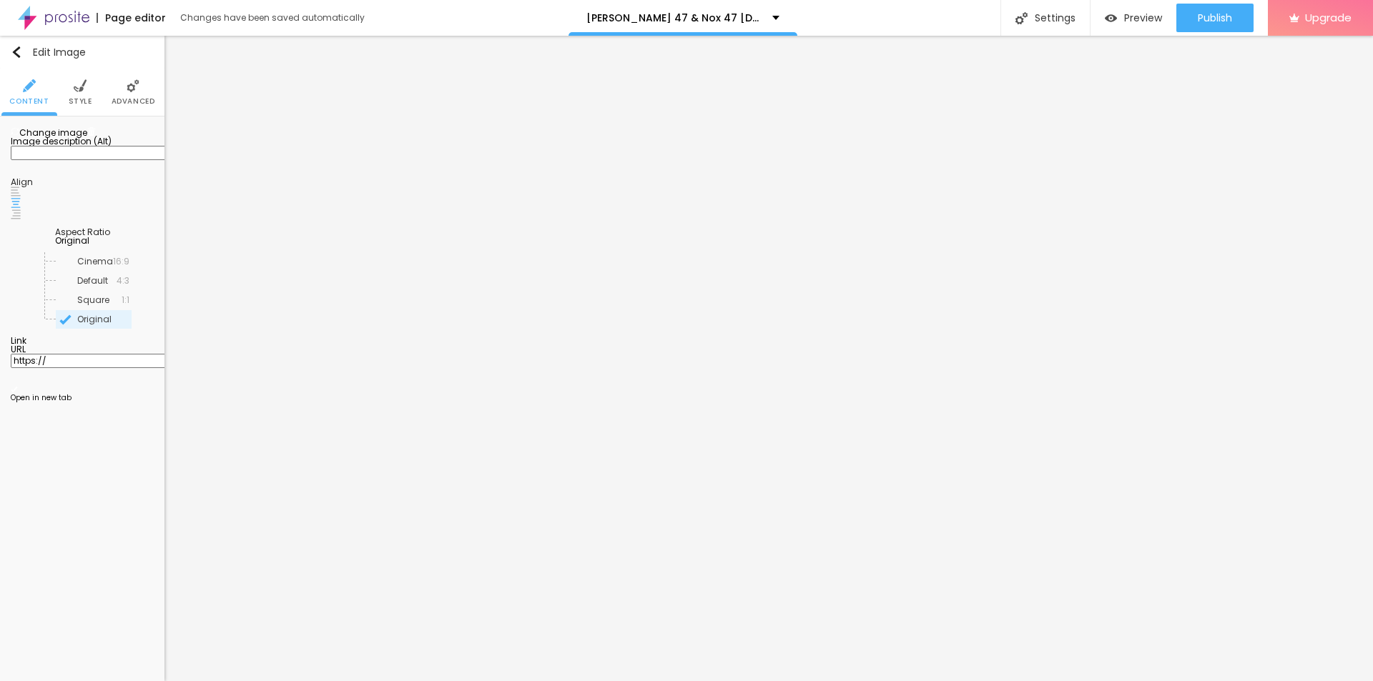
click at [87, 368] on input "https://" at bounding box center [97, 361] width 172 height 14
paste input "[DOMAIN_NAME][URL][DEMOGRAPHIC_DATA][MEDICAL_DATA]"
type input "[URL][DOMAIN_NAME][DEMOGRAPHIC_DATA][MEDICAL_DATA]"
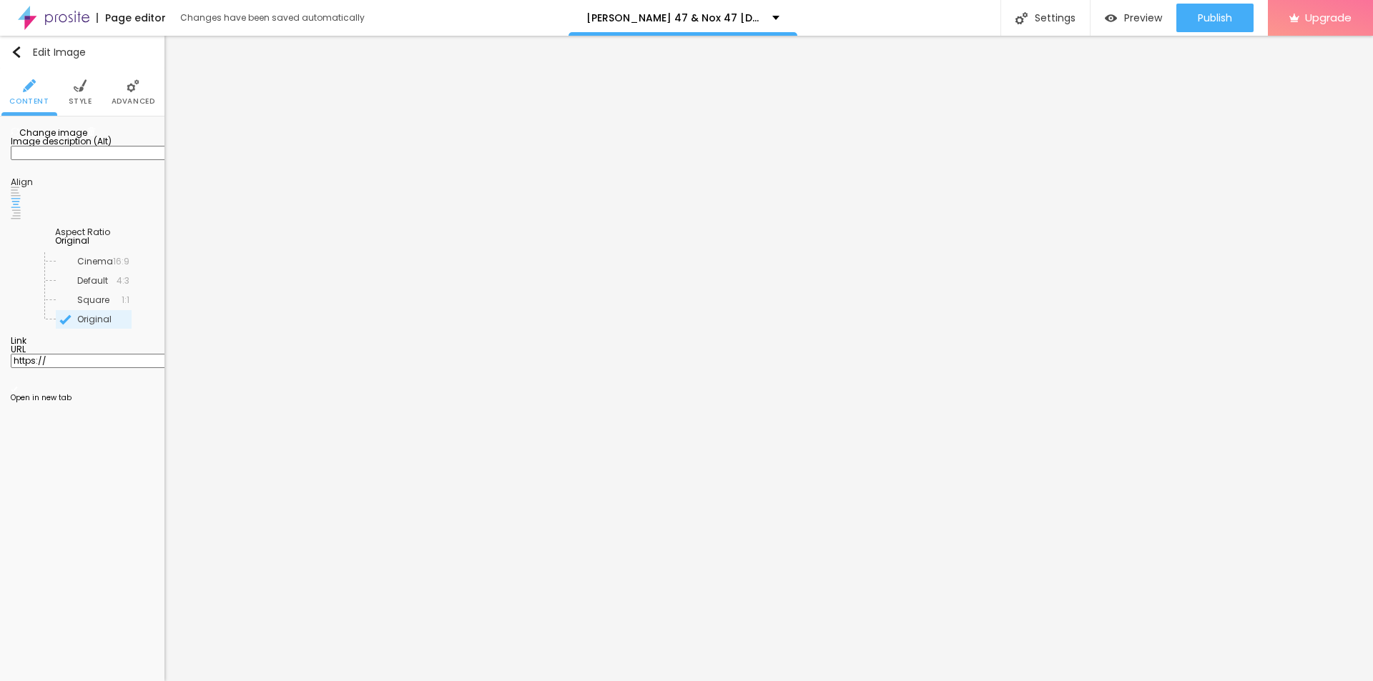
click at [64, 368] on input "https://" at bounding box center [97, 361] width 172 height 14
paste input "[DOMAIN_NAME][URL][DEMOGRAPHIC_DATA][MEDICAL_DATA]"
type input "[URL][DOMAIN_NAME][DEMOGRAPHIC_DATA][MEDICAL_DATA]"
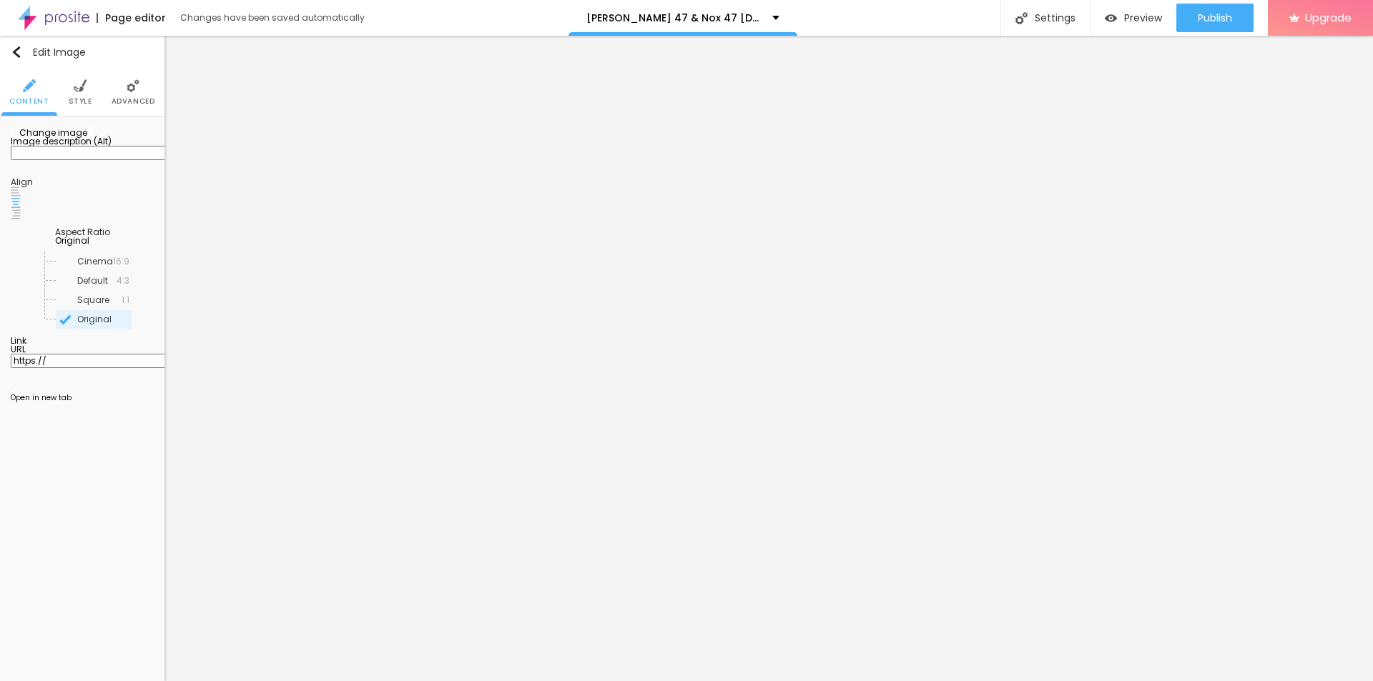
click at [84, 368] on input "https://" at bounding box center [97, 361] width 172 height 14
paste input "[DOMAIN_NAME][URL][DEMOGRAPHIC_DATA][MEDICAL_DATA]"
type input "[URL][DOMAIN_NAME][DEMOGRAPHIC_DATA][MEDICAL_DATA]"
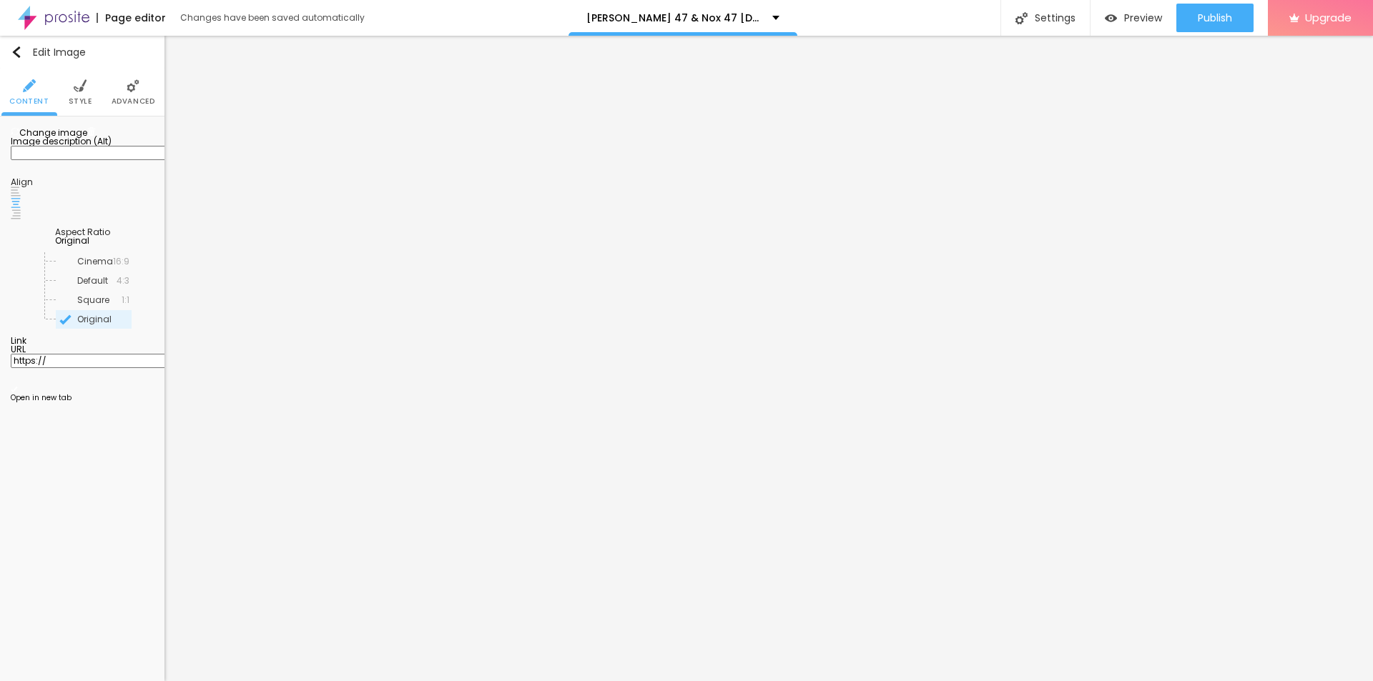
click at [65, 368] on input "https://" at bounding box center [97, 361] width 172 height 14
paste input "[DOMAIN_NAME][URL][DEMOGRAPHIC_DATA][MEDICAL_DATA]"
type input "[URL][DOMAIN_NAME][DEMOGRAPHIC_DATA][MEDICAL_DATA]"
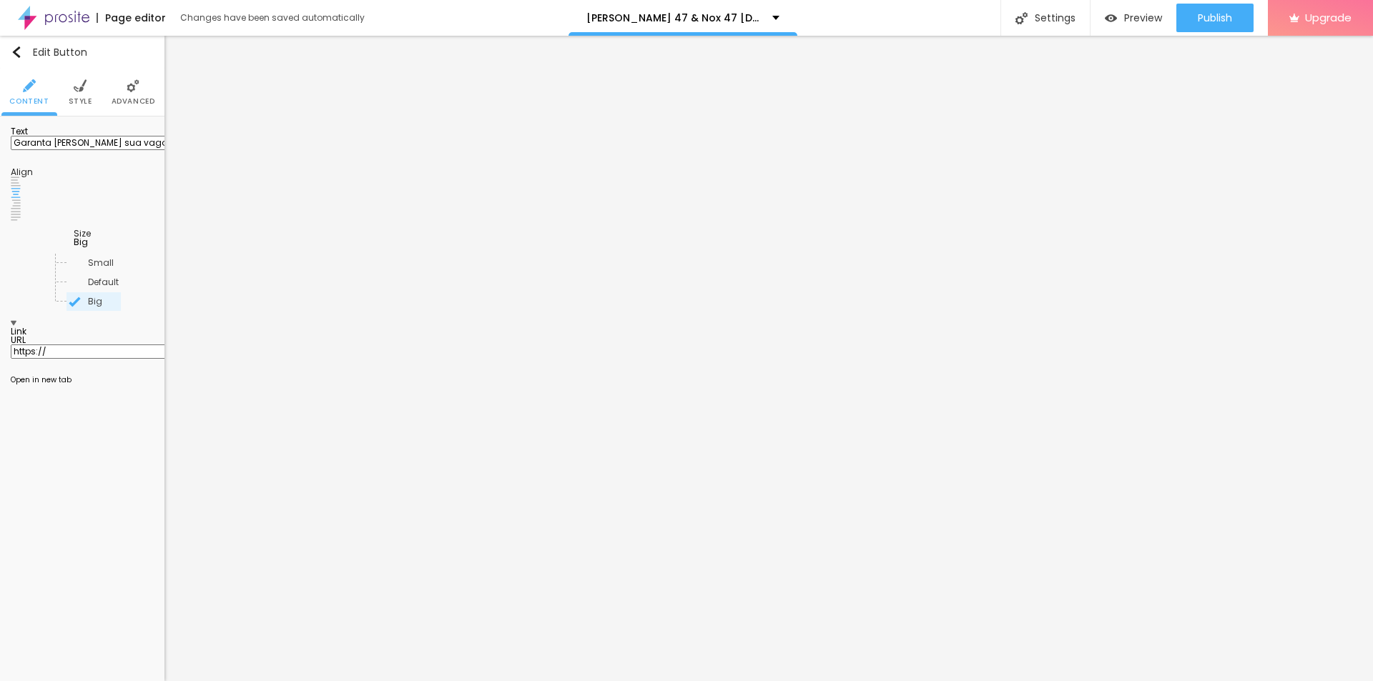
click at [124, 150] on input "Garanta [PERSON_NAME] sua vaga" at bounding box center [97, 143] width 172 height 14
paste input "🔥𝐒𝐚𝐥𝐞 𝐈𝐬 𝐋𝐢𝐯𝐞 🟢 𝐂𝐡𝐞𝐜𝐤 𝐍𝐨𝐰"
type input "🔥𝐒𝐚𝐥𝐞 𝐈𝐬 𝐋𝐢𝐯𝐞 🟢 𝐂𝐡𝐞𝐜𝐤 𝐍𝐨𝐰"
click at [91, 336] on div "URL https://" at bounding box center [82, 353] width 143 height 35
click at [92, 345] on input "https://" at bounding box center [97, 352] width 172 height 14
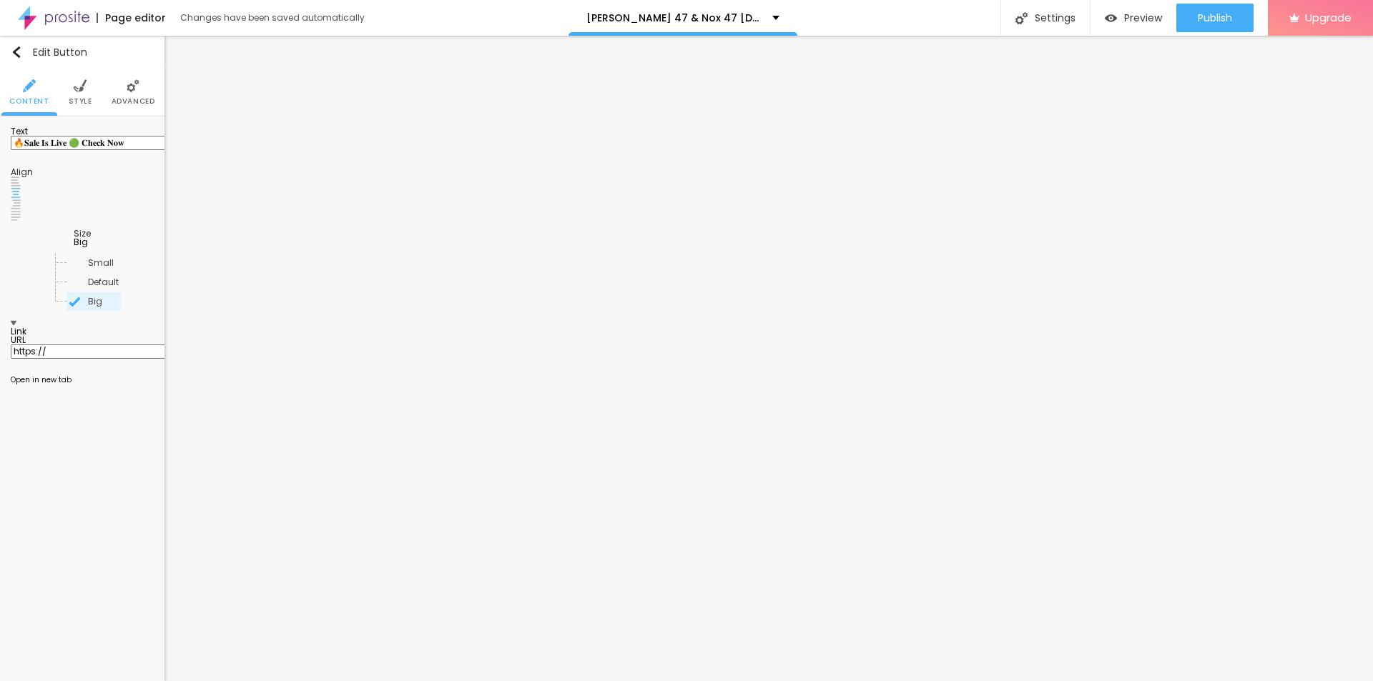
paste input "[DOMAIN_NAME][URL][DEMOGRAPHIC_DATA][MEDICAL_DATA]"
type input "[URL][DOMAIN_NAME][DEMOGRAPHIC_DATA][MEDICAL_DATA]"
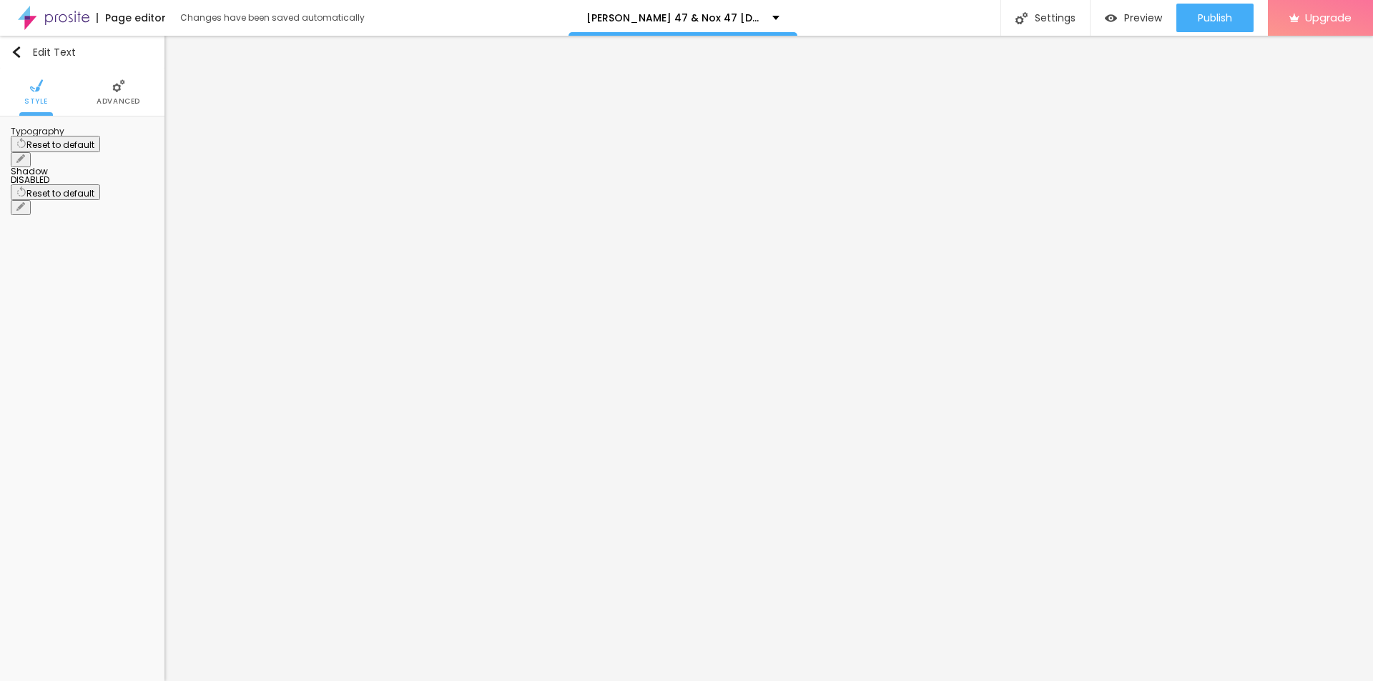
click at [24, 156] on icon "button" at bounding box center [21, 159] width 6 height 6
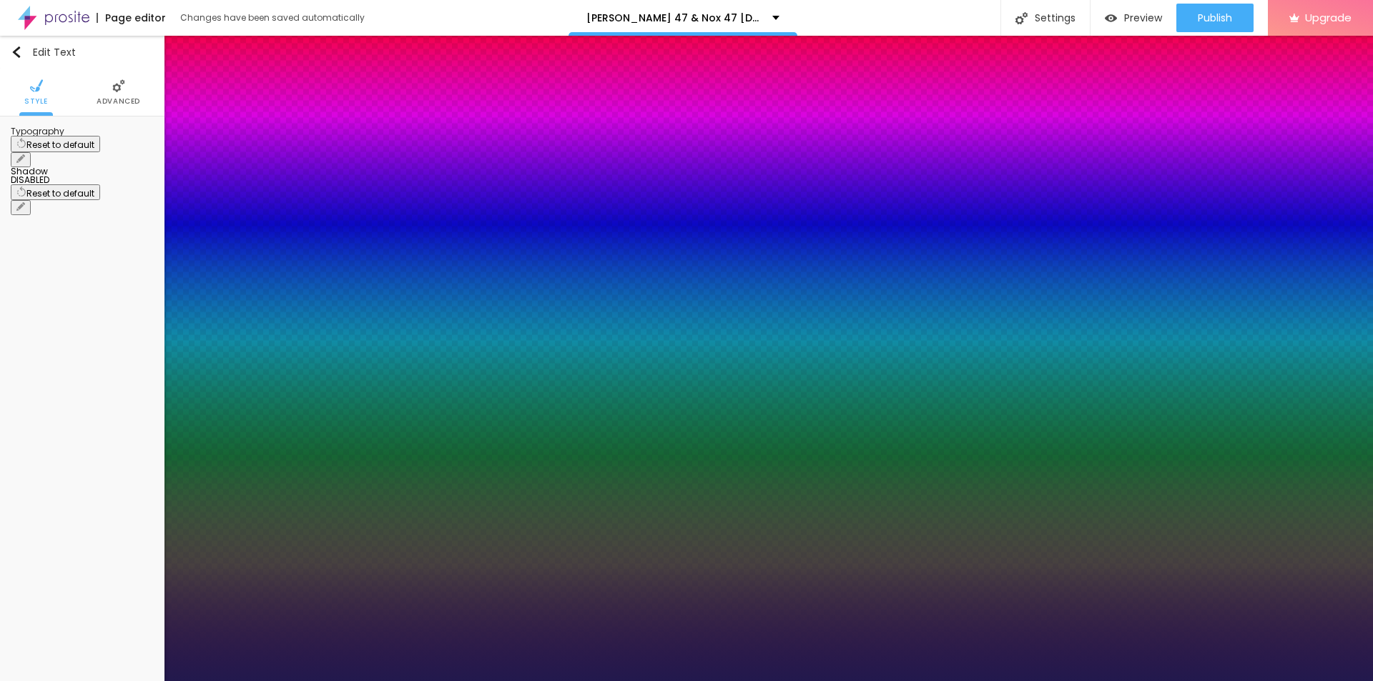
type input "1"
type input "17"
type input "1"
type input "18"
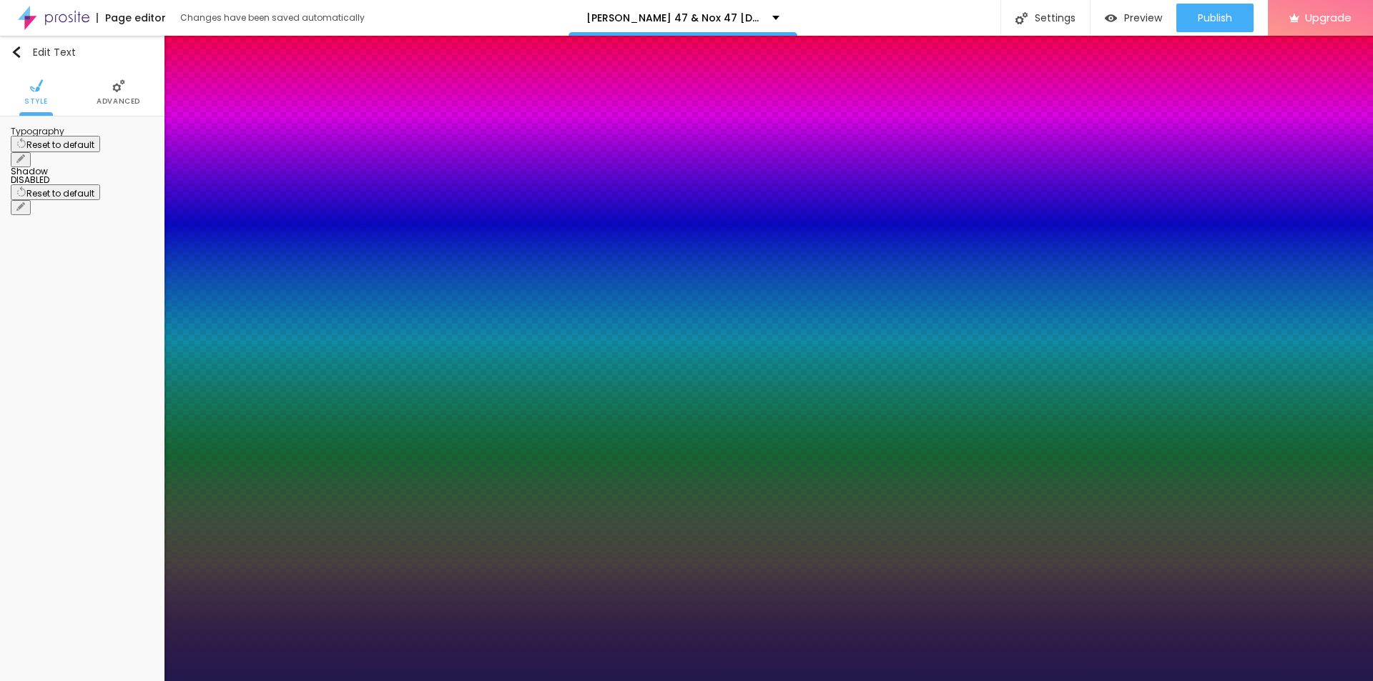
type input "18"
type input "1"
type input "19"
type input "1"
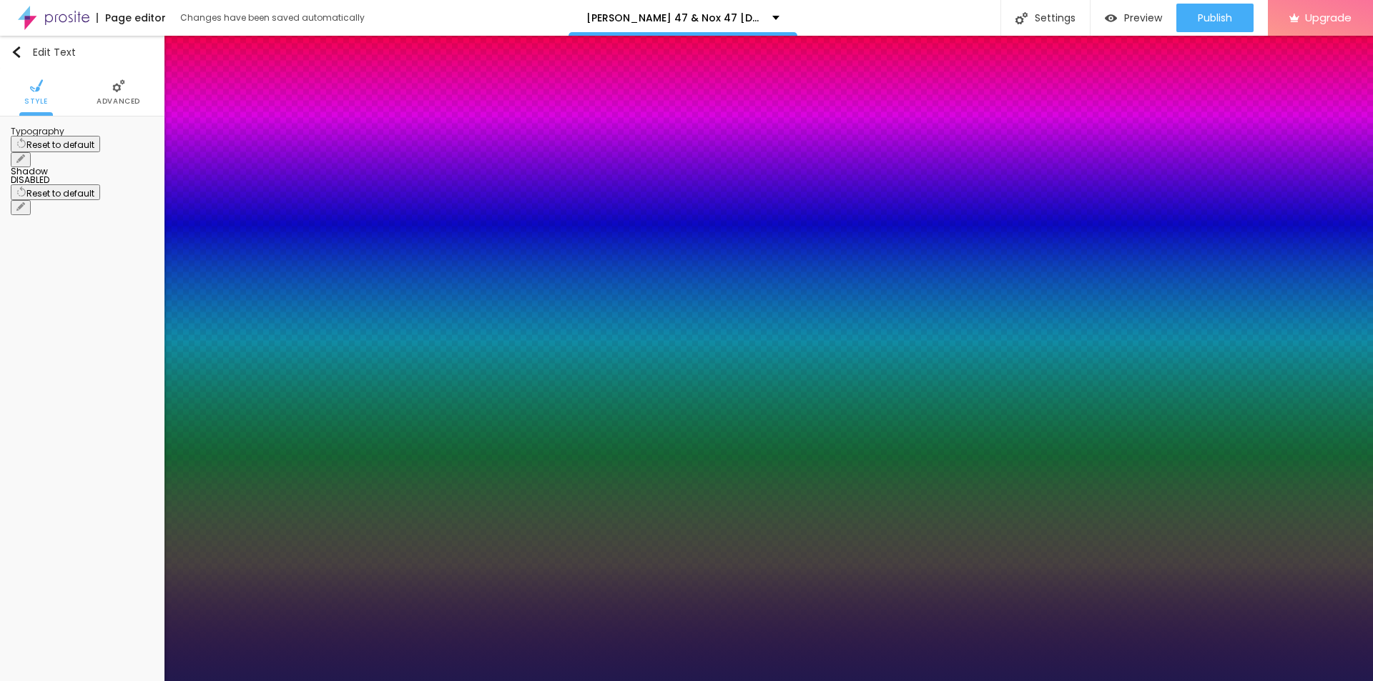
type input "19"
click at [224, 681] on div at bounding box center [686, 681] width 1373 height 0
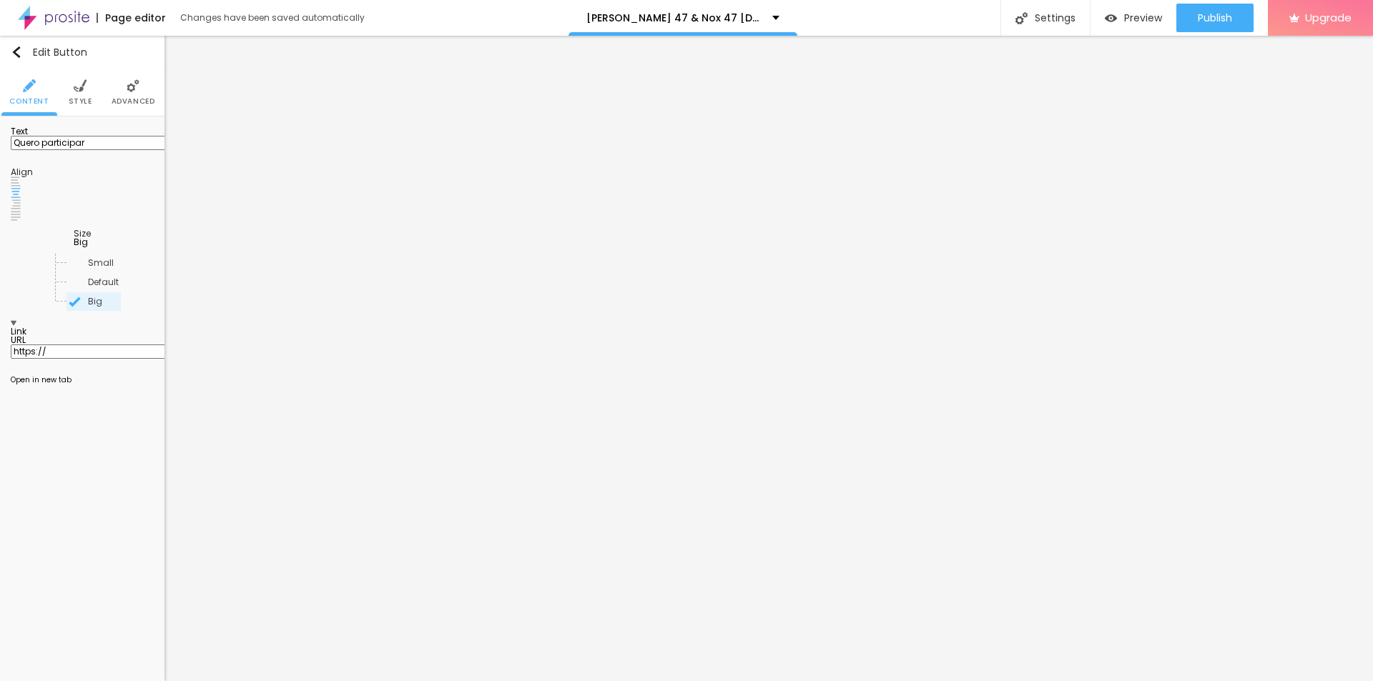
click at [77, 150] on input "Quero participar" at bounding box center [97, 143] width 172 height 14
paste input "🔴 𝐋𝐈𝐕𝐄 𝐒𝐀𝐋𝐄 𝐍𝐎𝐖!"
type input "🔴 𝐋𝐈𝐕𝐄 𝐒𝐀𝐋𝐄 𝐍𝐎𝐖!"
click at [124, 336] on div "URL" at bounding box center [82, 340] width 143 height 9
click at [114, 345] on input "https://" at bounding box center [97, 352] width 172 height 14
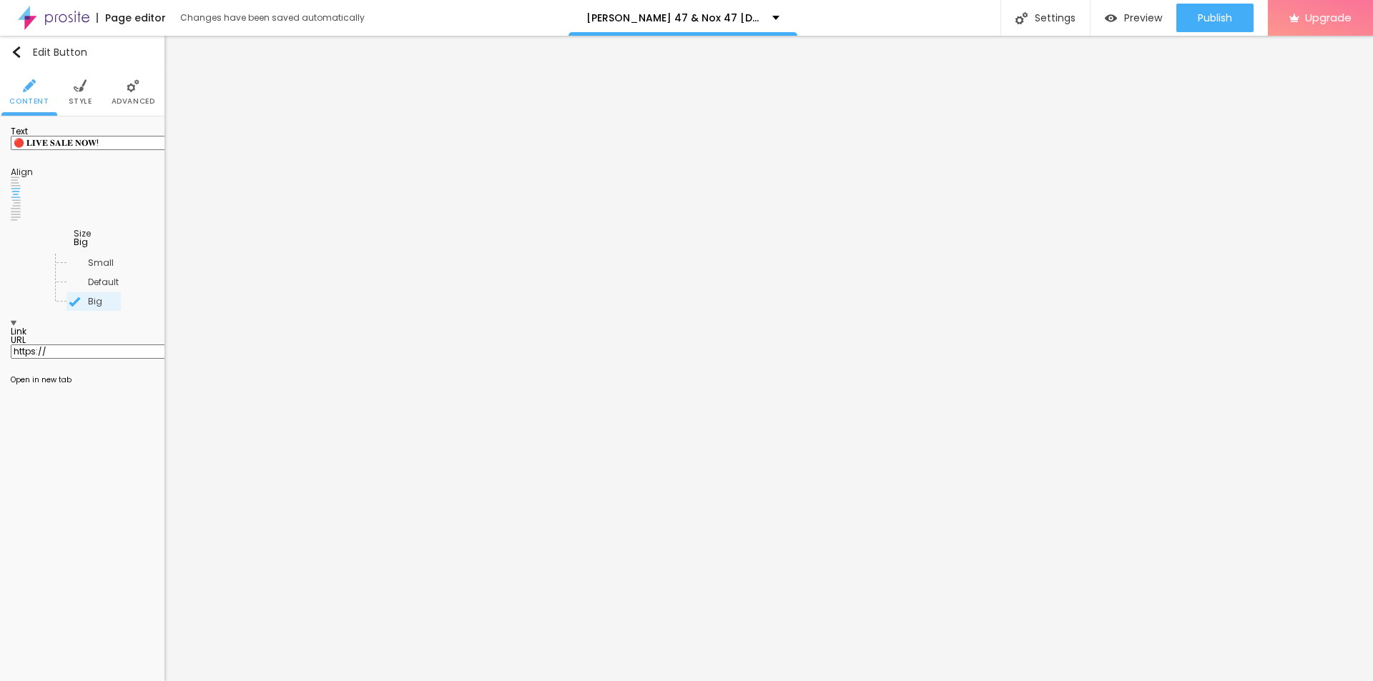
paste input "[DOMAIN_NAME][URL][DEMOGRAPHIC_DATA][MEDICAL_DATA]"
type input "[URL][DOMAIN_NAME][DEMOGRAPHIC_DATA][MEDICAL_DATA]"
click at [106, 150] on input "Alboom [GEOGRAPHIC_DATA]" at bounding box center [97, 143] width 172 height 14
click at [75, 84] on img at bounding box center [80, 85] width 13 height 13
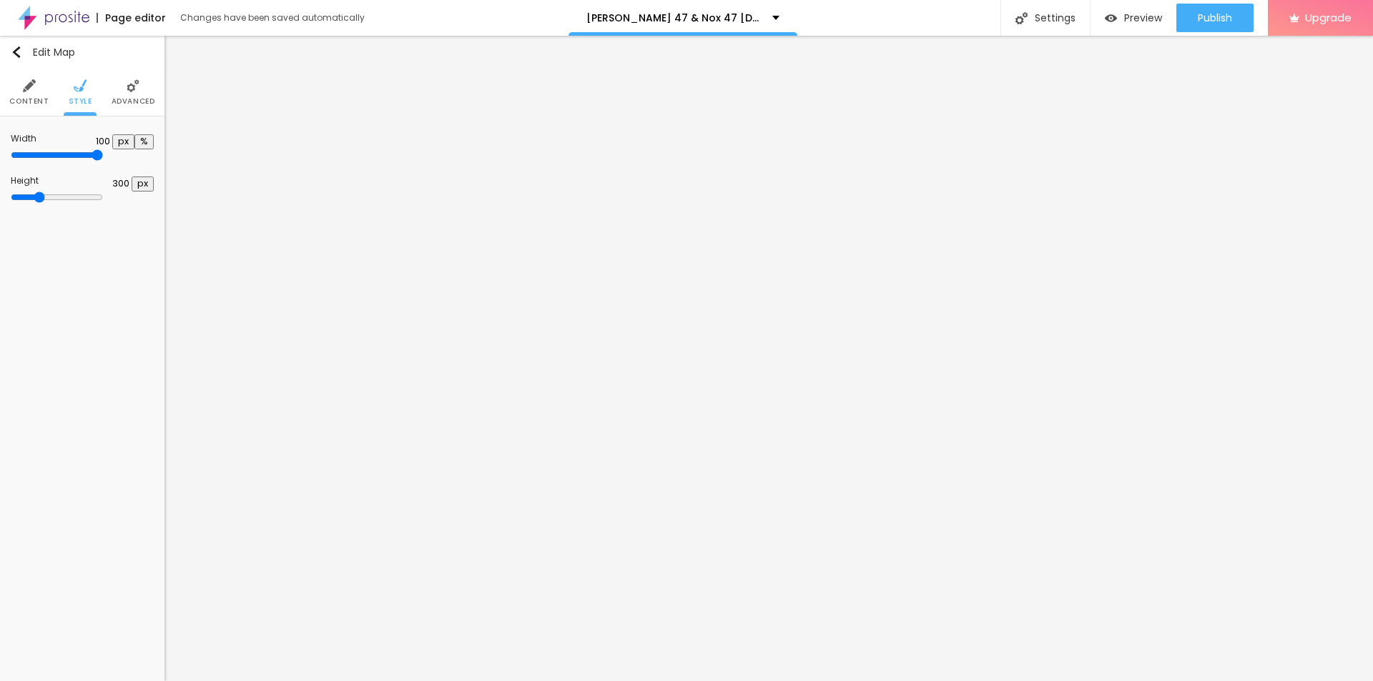
click at [32, 83] on img at bounding box center [29, 85] width 13 height 13
click at [114, 150] on input "Alboom [GEOGRAPHIC_DATA]" at bounding box center [97, 143] width 172 height 14
paste input "Nox 47 [DEMOGRAPHIC_DATA][MEDICAL_DATA]"
type input "Nox 47 [DEMOGRAPHIC_DATA][MEDICAL_DATA]"
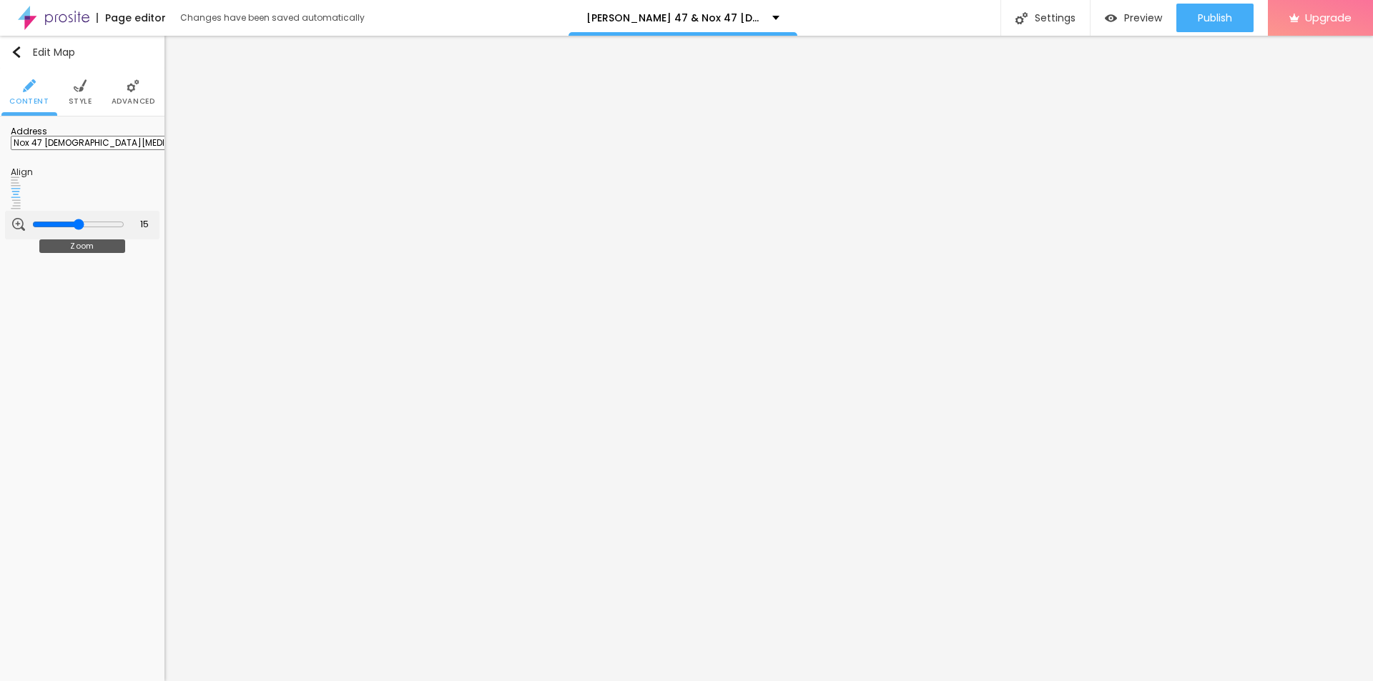
type input "14"
type input "16"
type input "17"
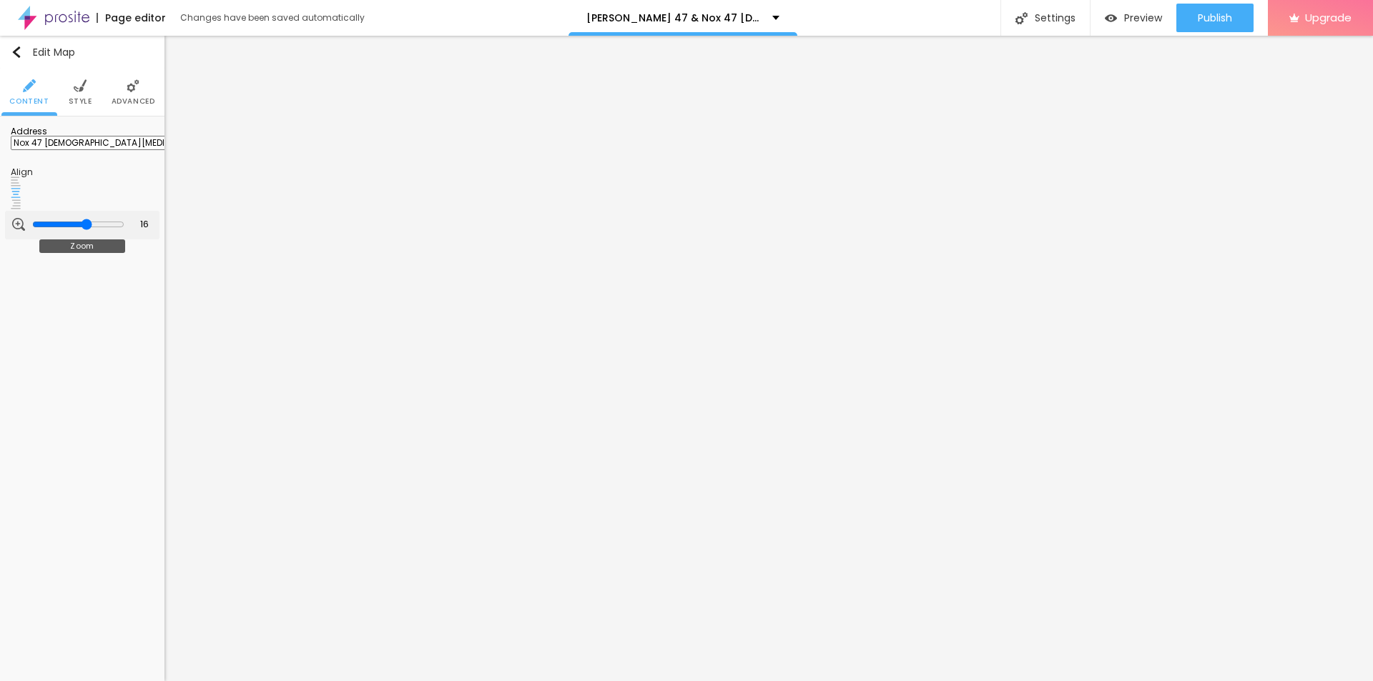
type input "17"
type input "20"
type input "19"
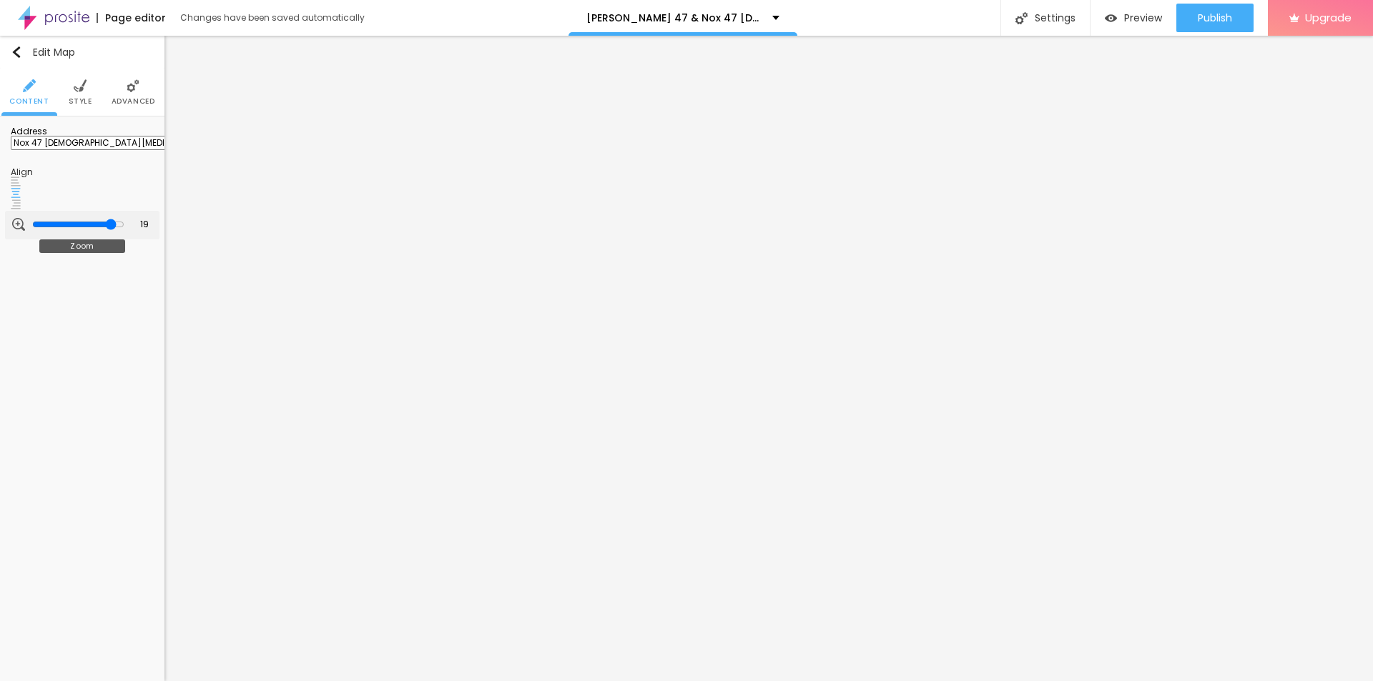
type input "18"
drag, startPoint x: 80, startPoint y: 222, endPoint x: 100, endPoint y: 224, distance: 20.2
type input "18"
click at [100, 224] on input "range" at bounding box center [78, 224] width 92 height 11
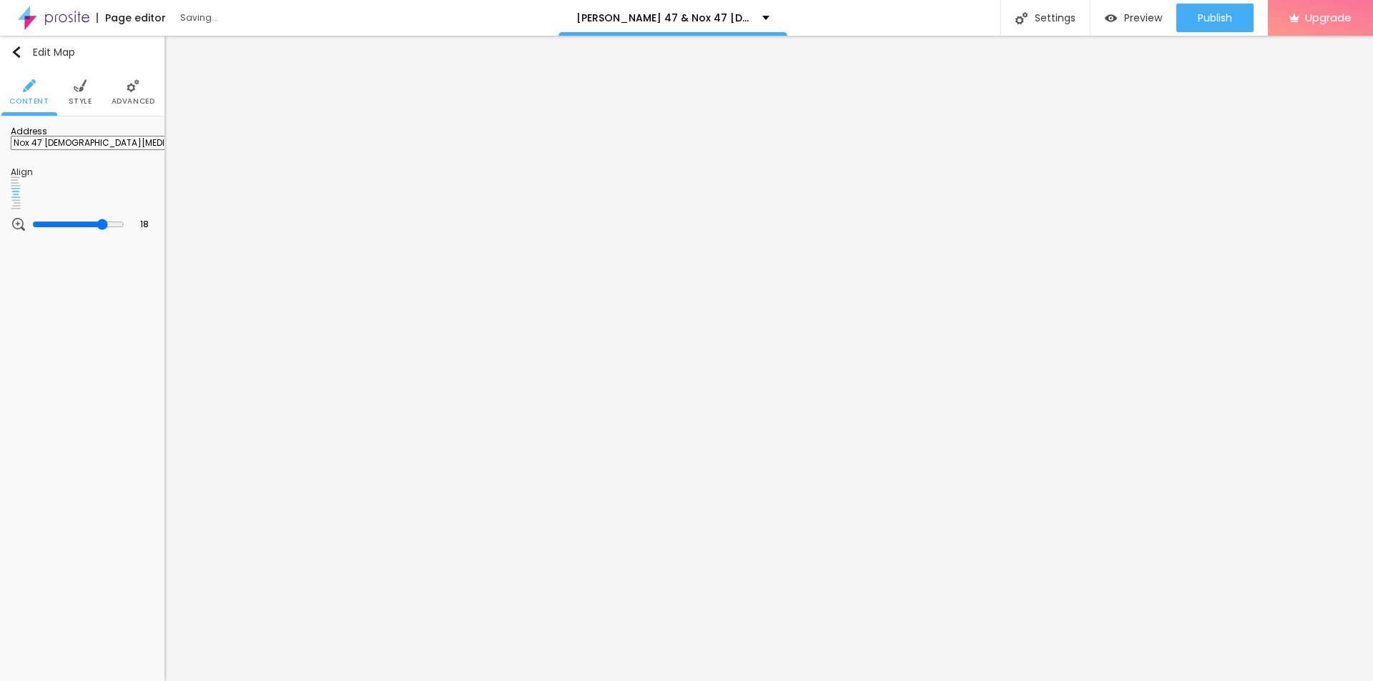
click at [100, 323] on div "Edit Map Content Style Advanced Address Nox 47 [DEMOGRAPHIC_DATA][MEDICAL_DATA]…" at bounding box center [82, 359] width 164 height 646
click at [79, 93] on li "Style" at bounding box center [81, 92] width 24 height 47
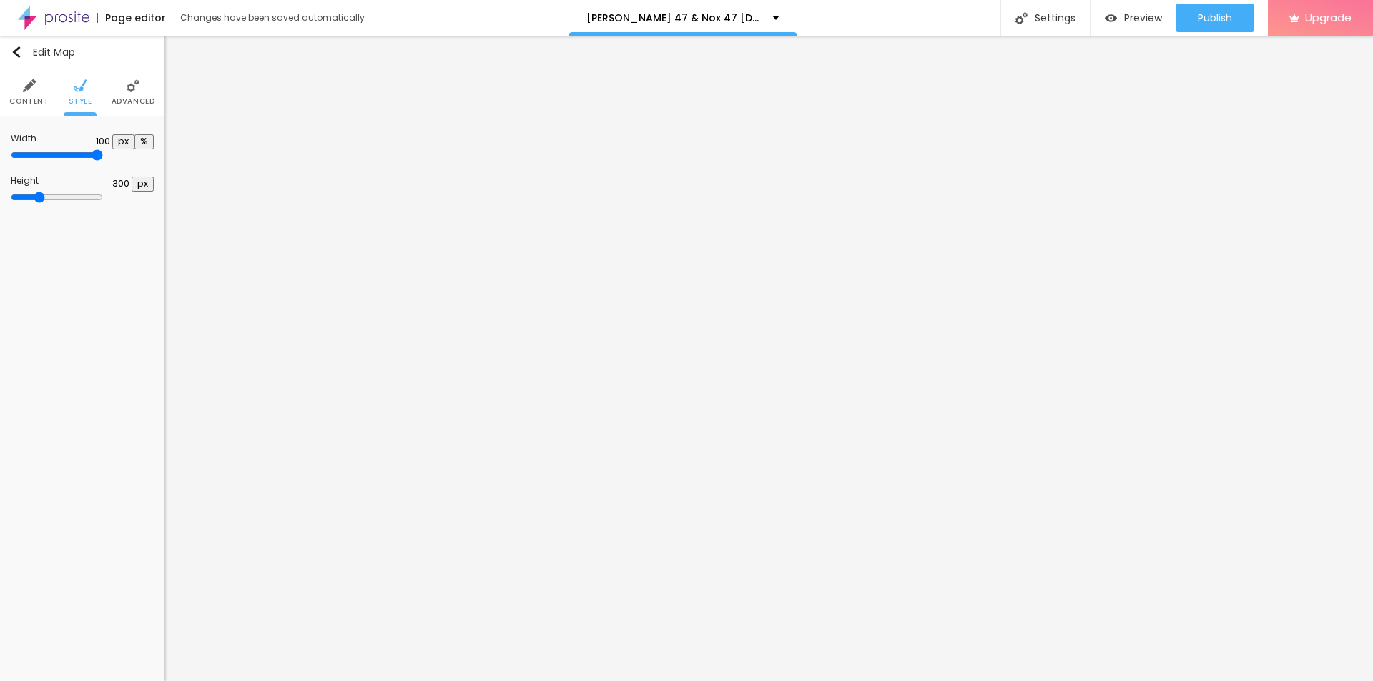
click at [134, 86] on img at bounding box center [133, 85] width 13 height 13
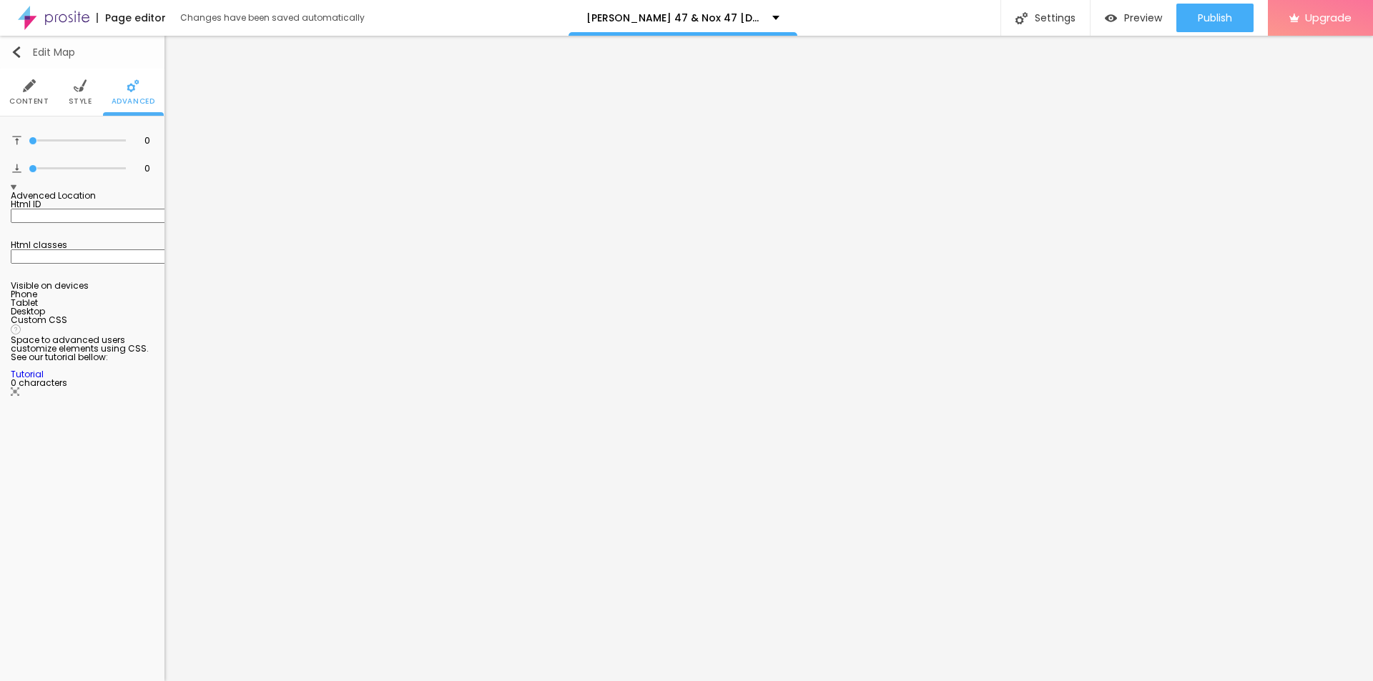
click at [12, 57] on img "button" at bounding box center [16, 51] width 11 height 11
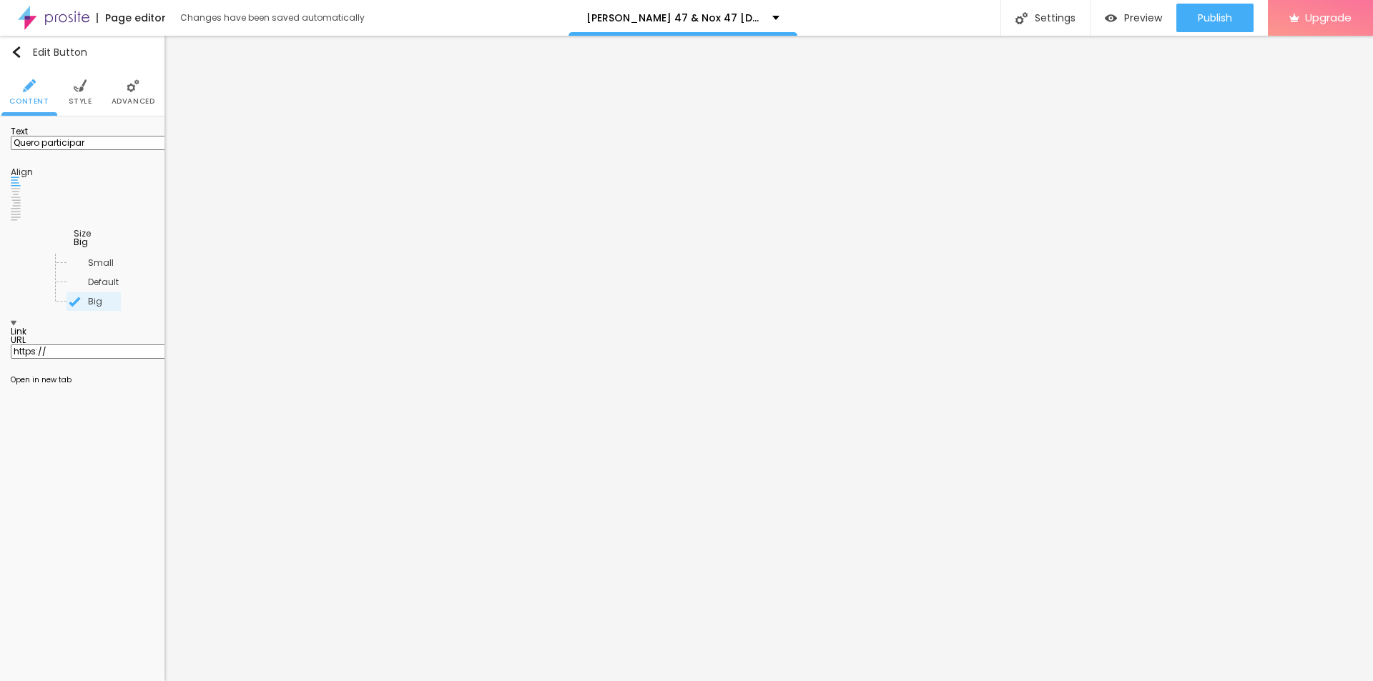
click at [119, 150] on input "Quero participar" at bounding box center [97, 143] width 172 height 14
paste input "Click Here to Shop ✅"
type input "Click Here to Shop ✅"
click at [117, 345] on input "https://" at bounding box center [97, 352] width 172 height 14
paste input "[DOMAIN_NAME][URL][DEMOGRAPHIC_DATA][MEDICAL_DATA]"
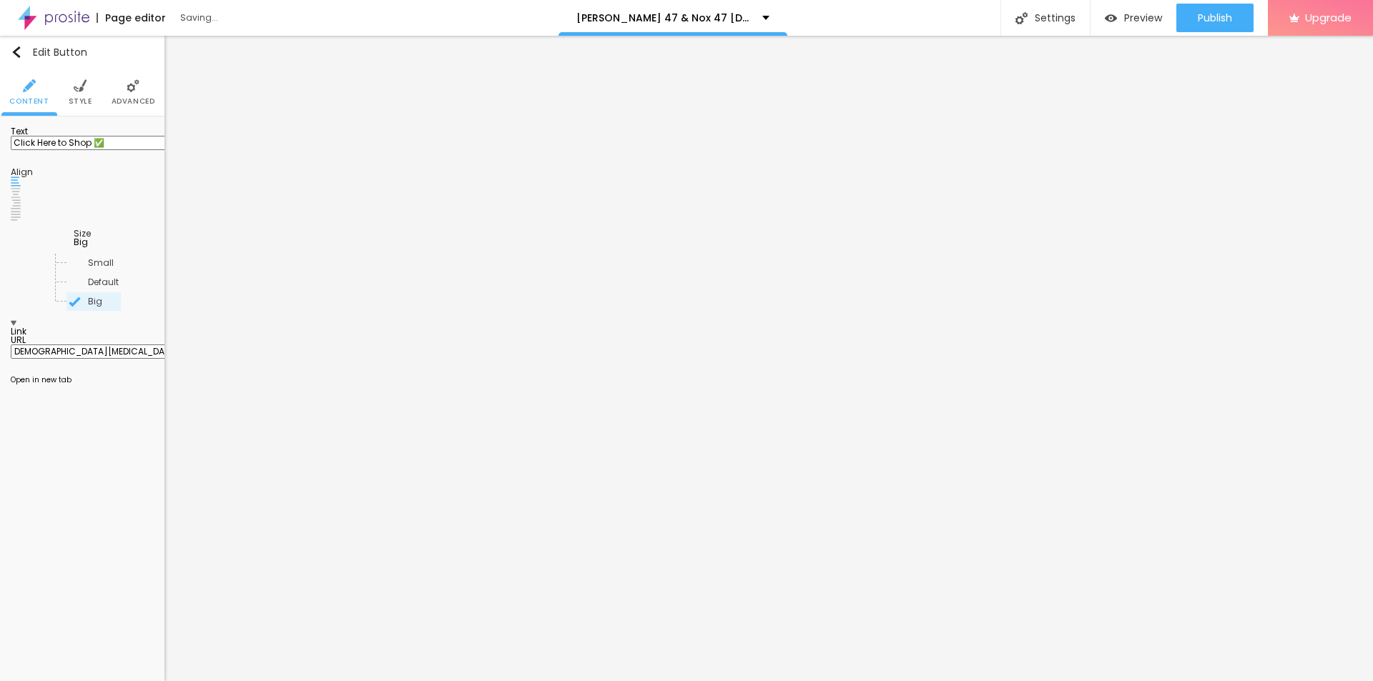
type input "[URL][DOMAIN_NAME][DEMOGRAPHIC_DATA][MEDICAL_DATA]"
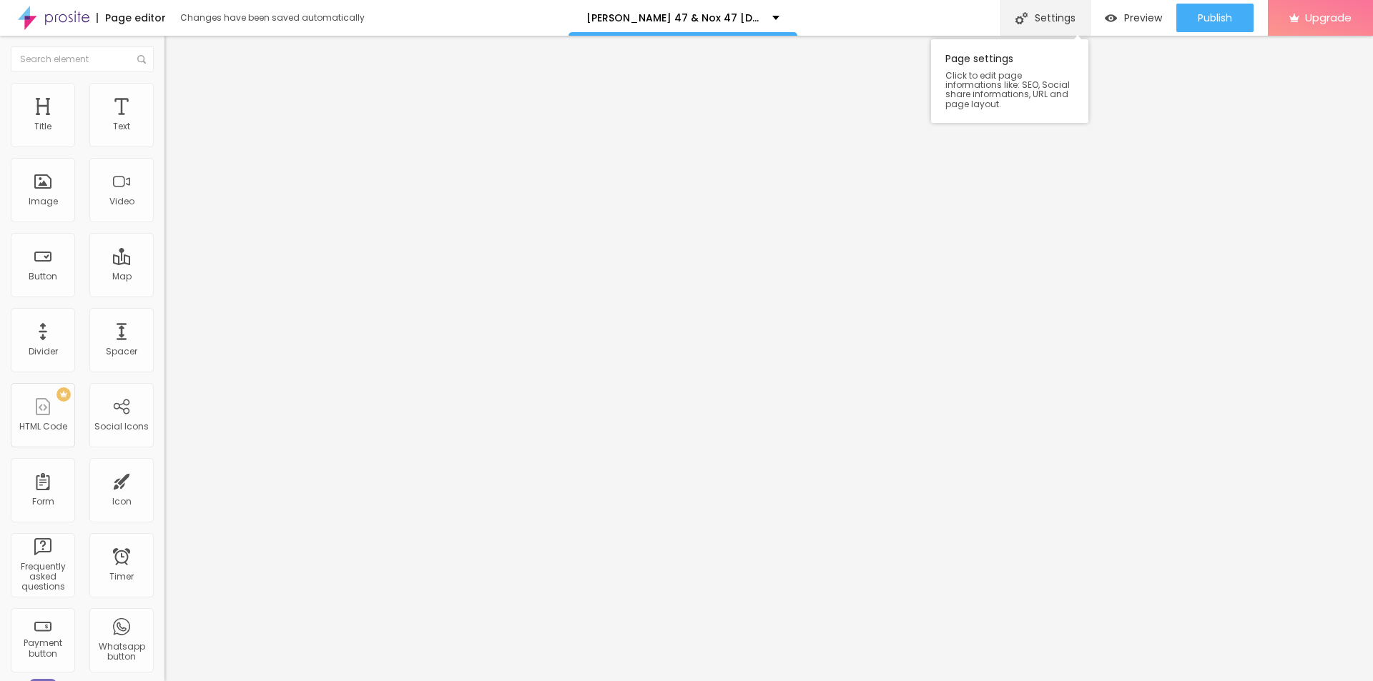
click at [1054, 8] on div "Settings" at bounding box center [1044, 18] width 89 height 36
paste input "Nox 47 [DEMOGRAPHIC_DATA][MEDICAL_DATA]"
paste input "Real Users Report Long-Lasting Results"
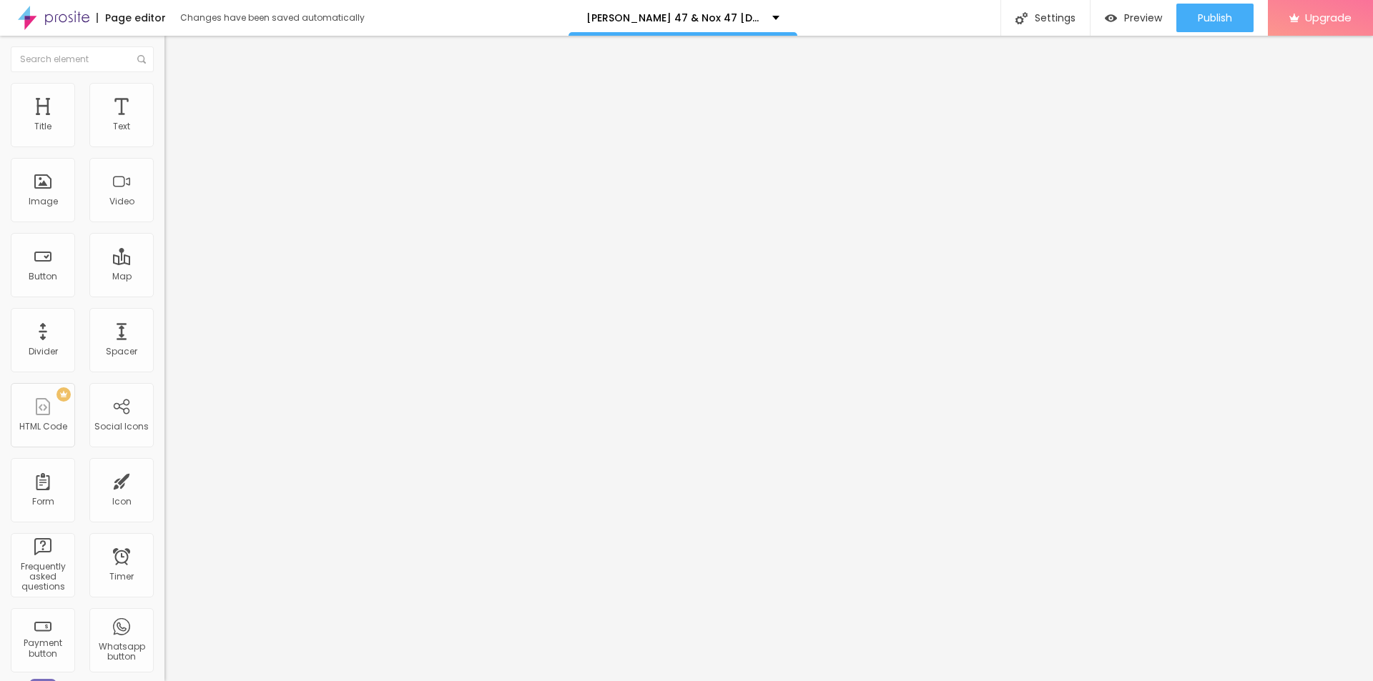
type input "Nox 47 [DEMOGRAPHIC_DATA][MEDICAL_DATA] Real Users Report Long-Lasting Results"
paste textarea "Nox 47 [DEMOGRAPHIC_DATA][MEDICAL_DATA] (also known as [PERSON_NAME] 47) is a p…"
type textarea "Nox 47 [DEMOGRAPHIC_DATA][MEDICAL_DATA] (also known as [PERSON_NAME] 47) is a p…"
drag, startPoint x: 687, startPoint y: 334, endPoint x: 513, endPoint y: 334, distance: 173.7
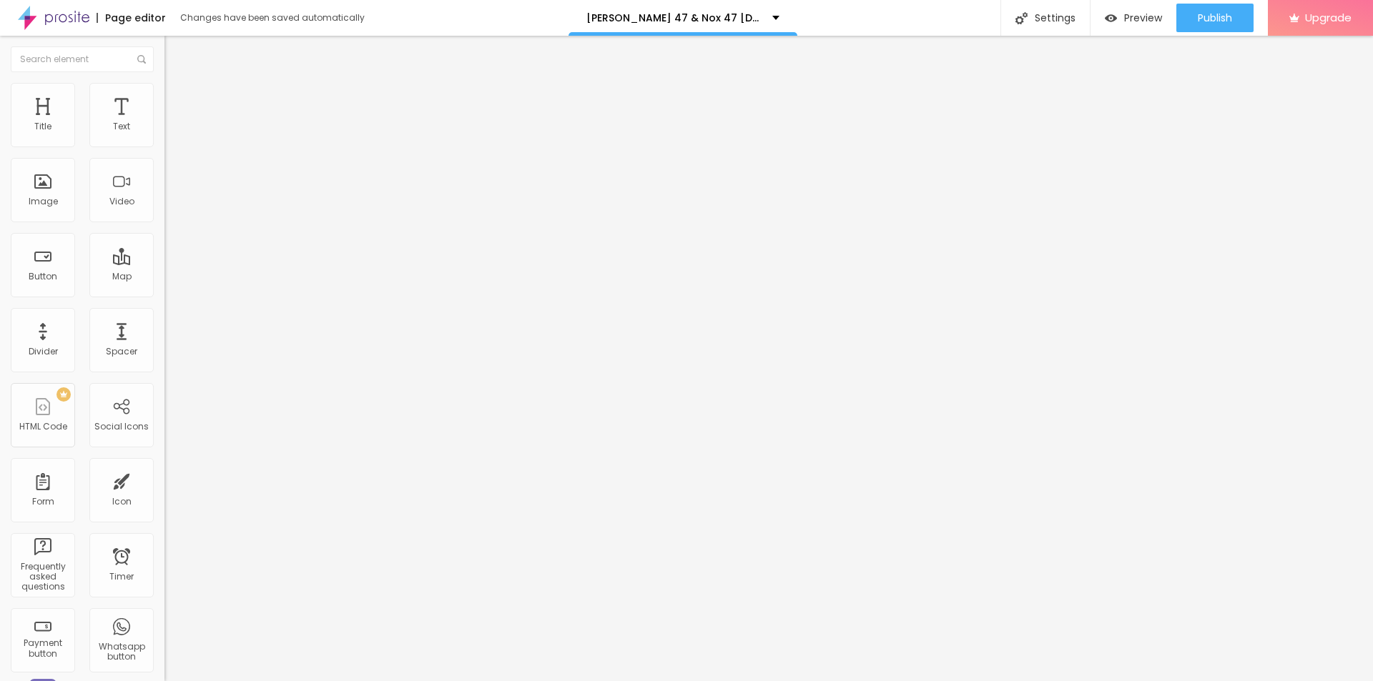
paste textarea "Nox 47 [DEMOGRAPHIC_DATA][MEDICAL_DATA]"
type textarea "Nox 47 [DEMOGRAPHIC_DATA][MEDICAL_DATA]"
drag, startPoint x: 894, startPoint y: 335, endPoint x: 692, endPoint y: 334, distance: 202.3
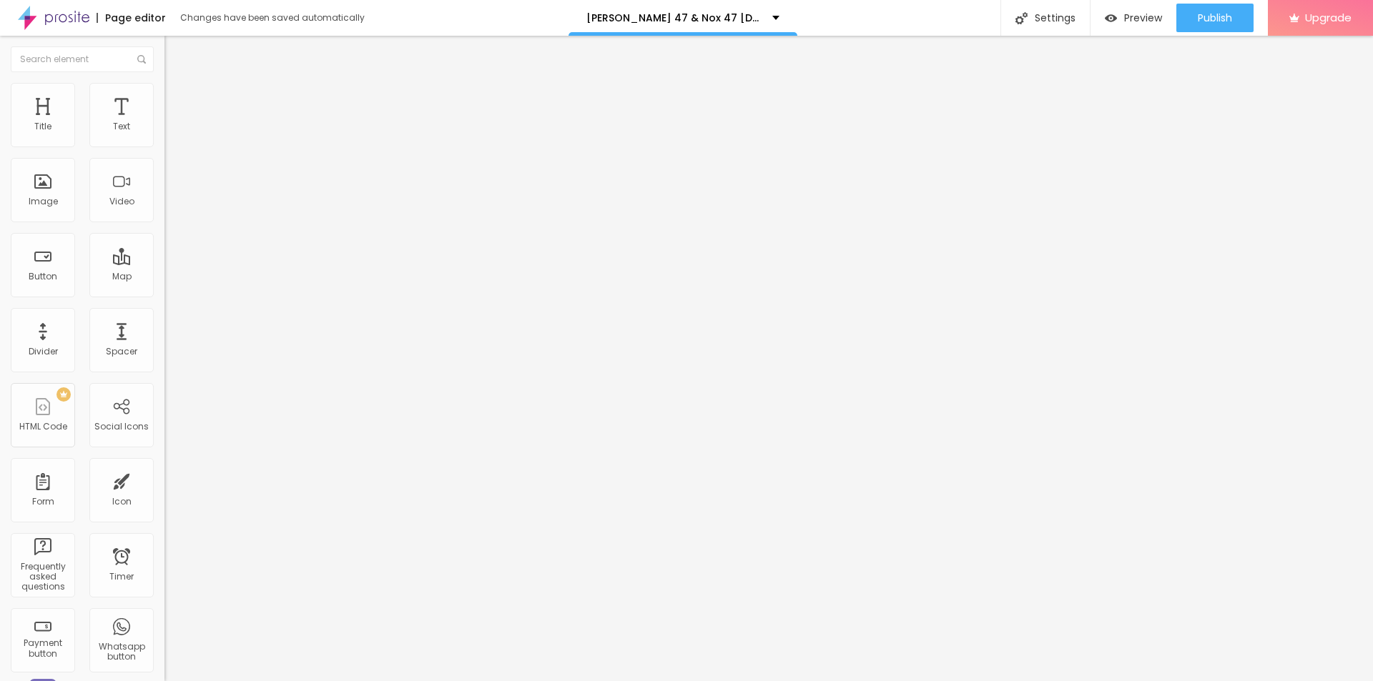
paste input "(Official Website) Maximizes Sexual Vitality"
type input "Nox 47 [DEMOGRAPHIC_DATA][MEDICAL_DATA] (Official Website) Maximizes Sexual Vit…"
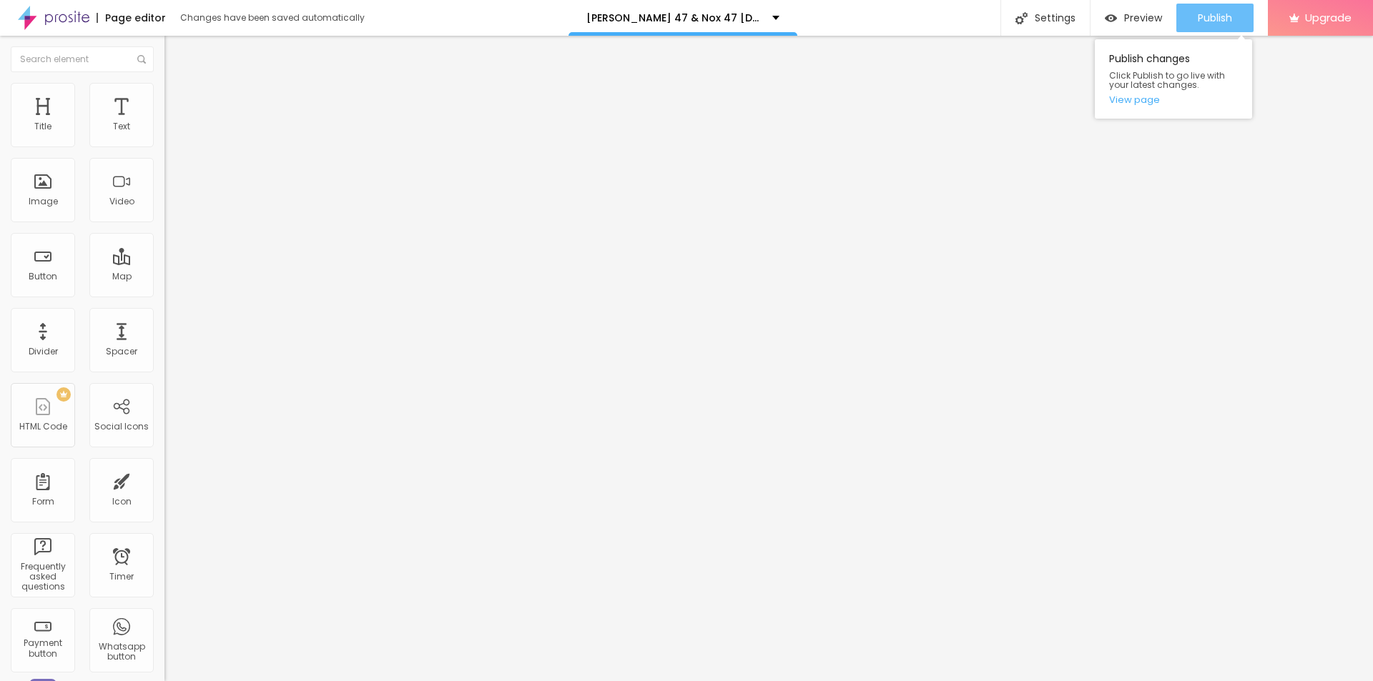
click at [1194, 21] on button "Publish" at bounding box center [1214, 18] width 77 height 29
click at [1128, 107] on div "Publish changes Click Publish to go live with your latest changes. View page" at bounding box center [1173, 78] width 157 height 79
click at [1129, 102] on link "View page" at bounding box center [1173, 99] width 129 height 9
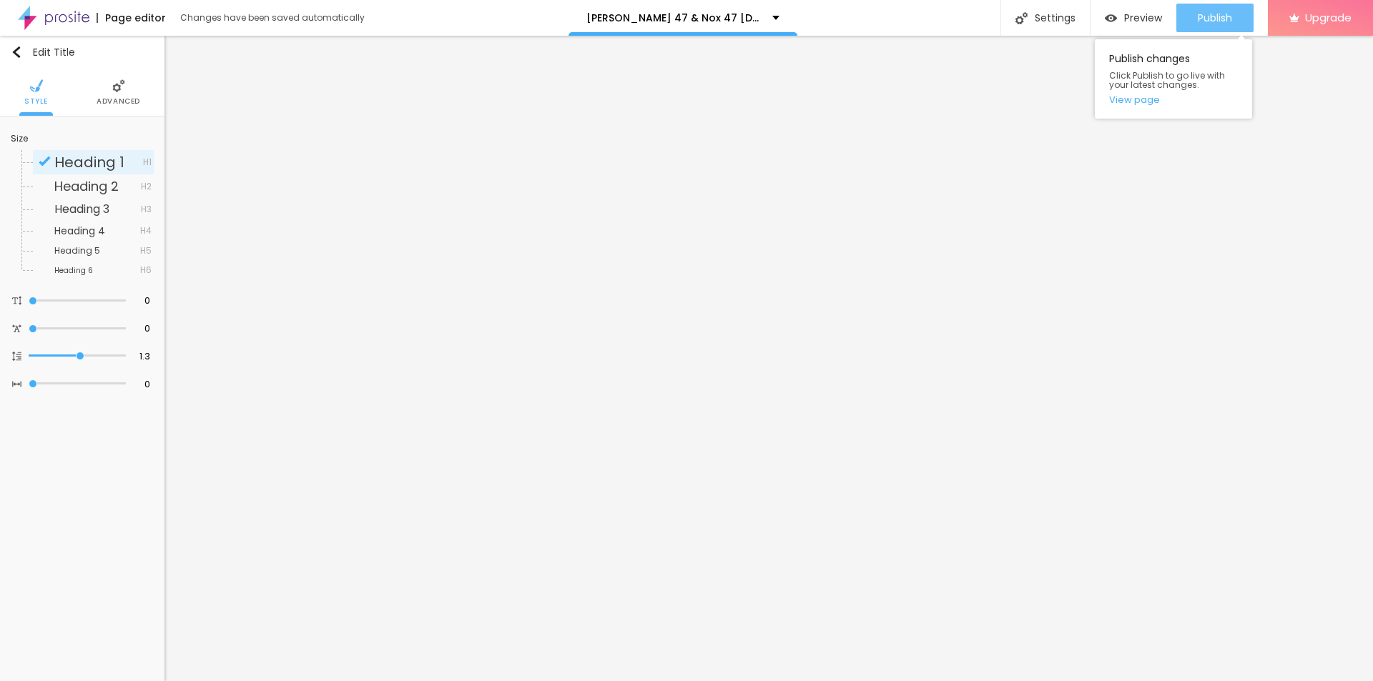
click at [1206, 27] on div "Publish" at bounding box center [1215, 18] width 34 height 29
